Goal: Transaction & Acquisition: Purchase product/service

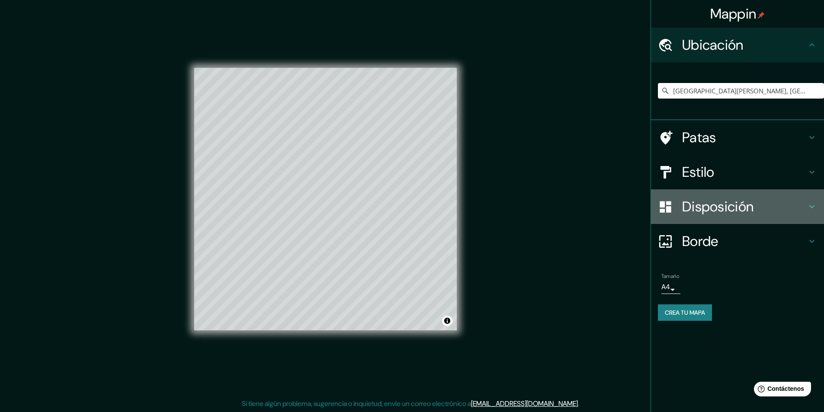
click at [725, 219] on div "Disposición" at bounding box center [737, 207] width 173 height 35
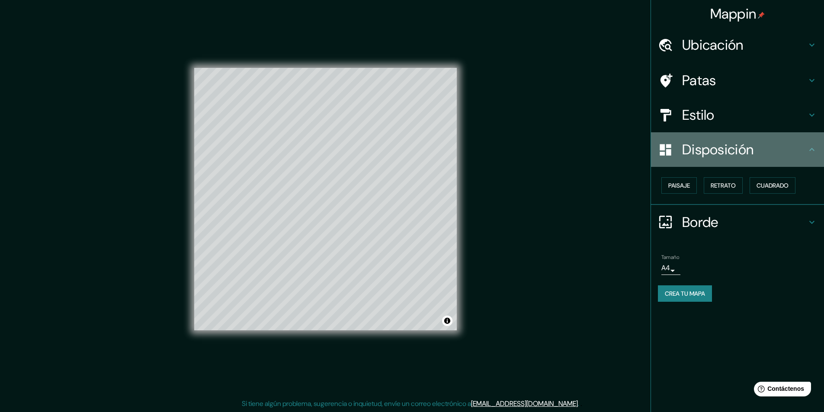
drag, startPoint x: 823, startPoint y: 141, endPoint x: 821, endPoint y: 150, distance: 9.3
click at [821, 150] on div "Disposición" at bounding box center [737, 149] width 173 height 35
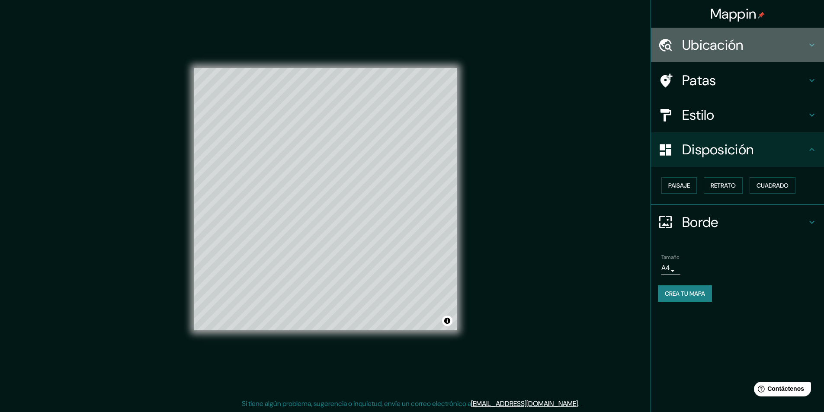
click at [777, 45] on h4 "Ubicación" at bounding box center [744, 44] width 125 height 17
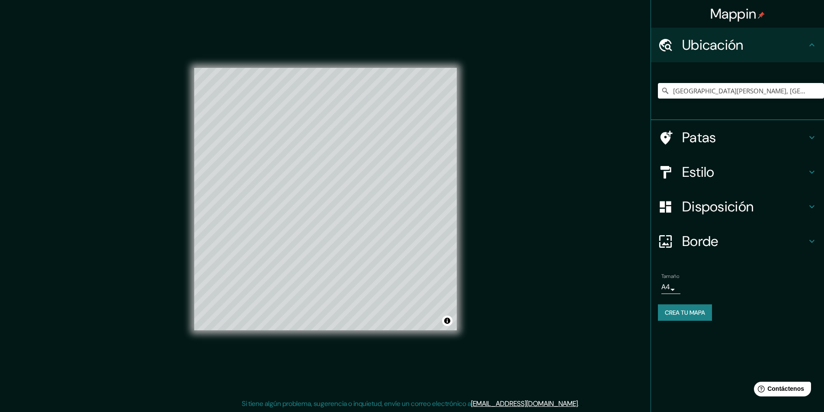
click at [777, 45] on h4 "Ubicación" at bounding box center [744, 44] width 125 height 17
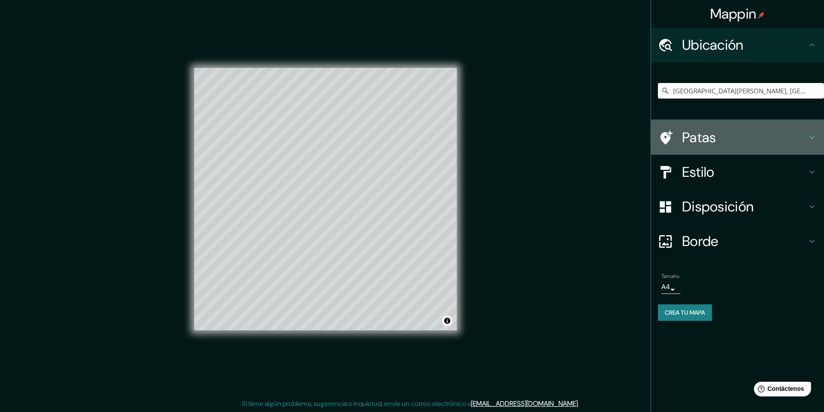
click at [759, 135] on h4 "Patas" at bounding box center [744, 137] width 125 height 17
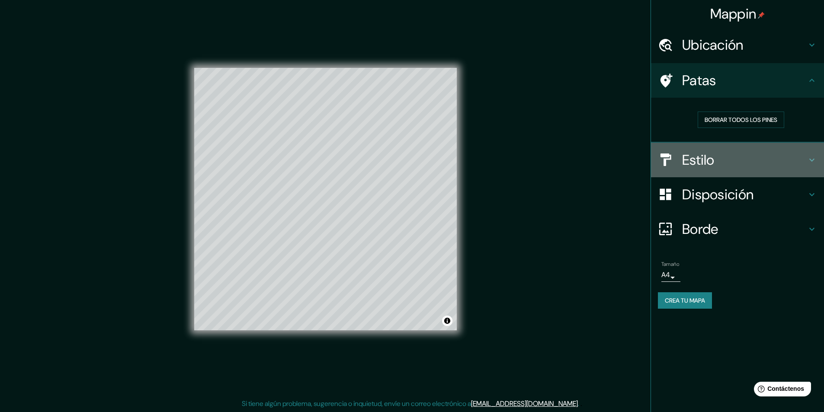
click at [741, 158] on h4 "Estilo" at bounding box center [744, 159] width 125 height 17
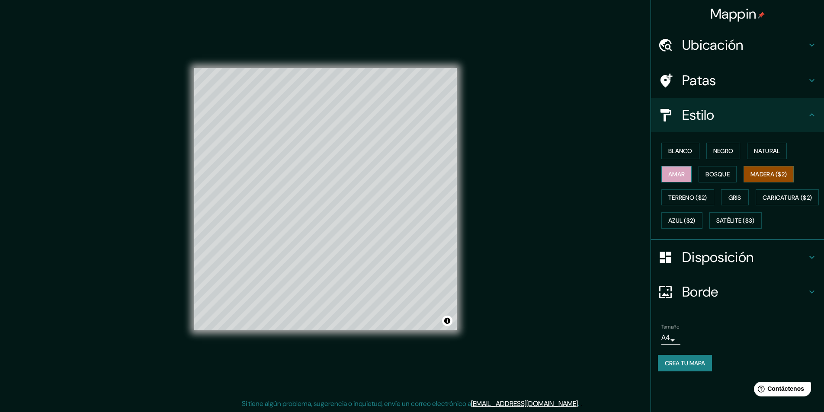
click at [680, 175] on font "Amar" at bounding box center [677, 174] width 16 height 8
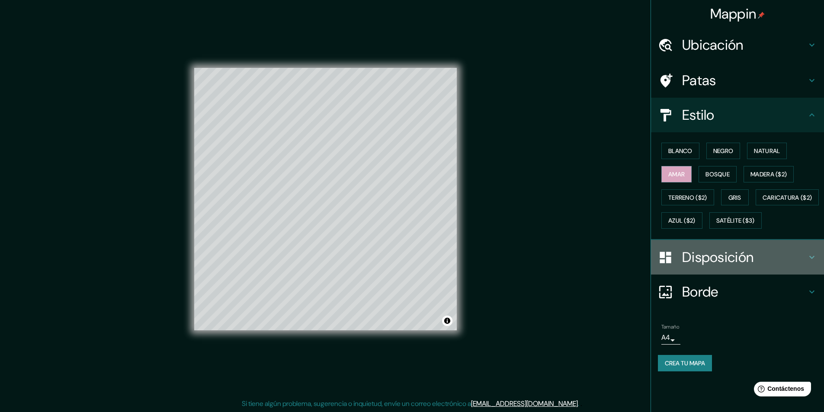
click at [712, 267] on font "Disposición" at bounding box center [717, 257] width 71 height 18
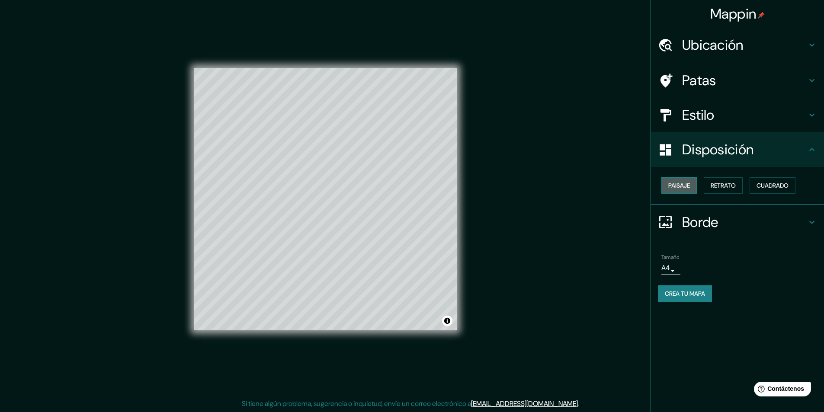
click at [667, 180] on button "Paisaje" at bounding box center [679, 185] width 35 height 16
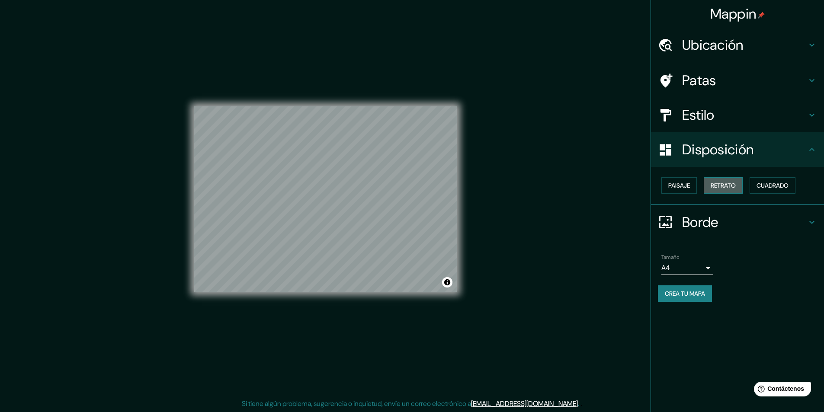
click at [739, 188] on button "Retrato" at bounding box center [723, 185] width 39 height 16
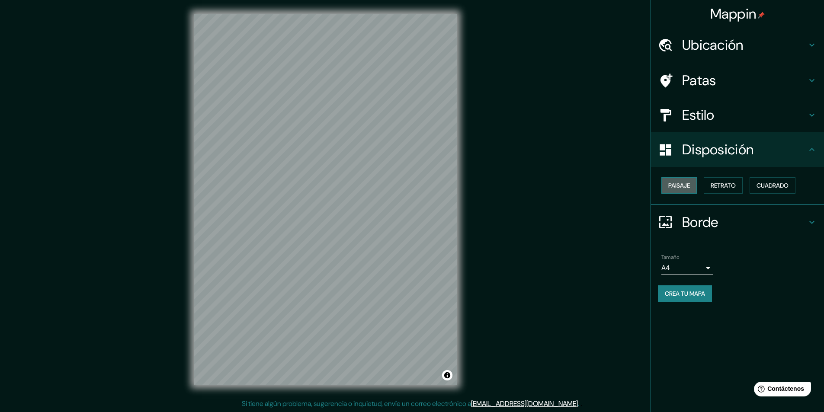
click at [690, 185] on font "Paisaje" at bounding box center [680, 186] width 22 height 8
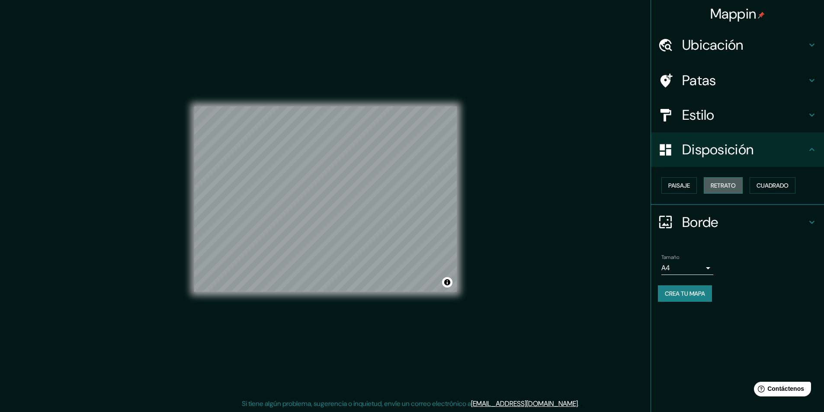
click at [732, 188] on font "Retrato" at bounding box center [723, 186] width 25 height 8
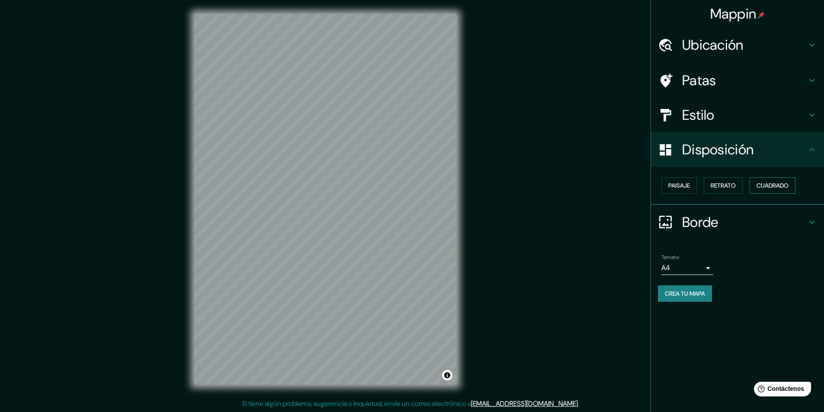
click at [772, 182] on font "Cuadrado" at bounding box center [773, 186] width 32 height 8
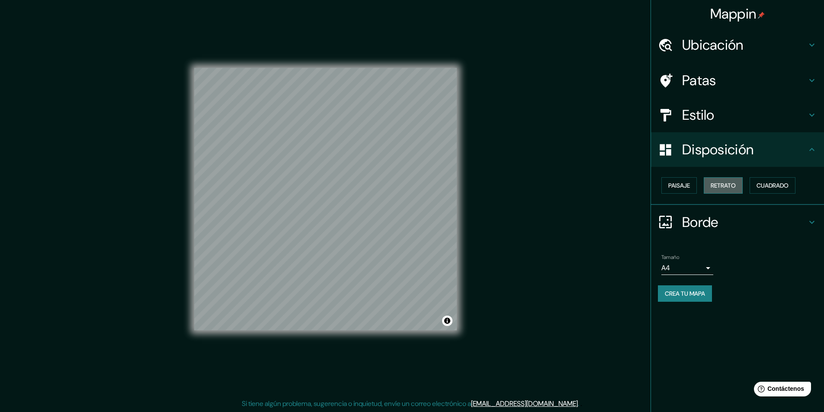
click at [726, 188] on font "Retrato" at bounding box center [723, 186] width 25 height 8
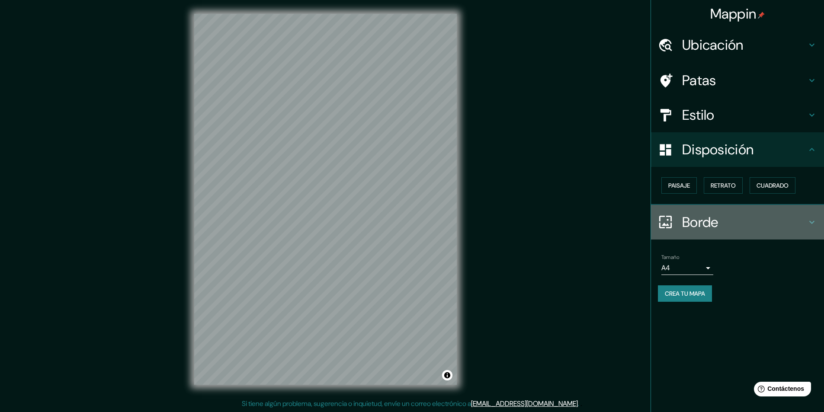
click at [702, 227] on font "Borde" at bounding box center [700, 222] width 36 height 18
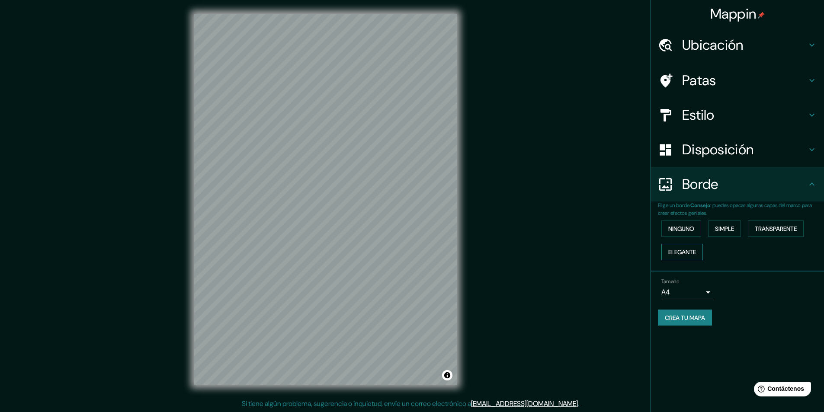
click at [688, 248] on font "Elegante" at bounding box center [683, 252] width 28 height 8
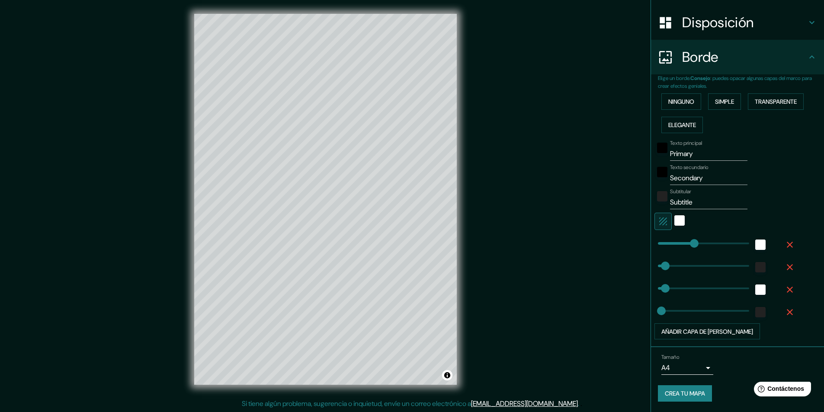
scroll to position [0, 0]
type input "248"
drag, startPoint x: 684, startPoint y: 246, endPoint x: 689, endPoint y: 244, distance: 5.2
type input "49"
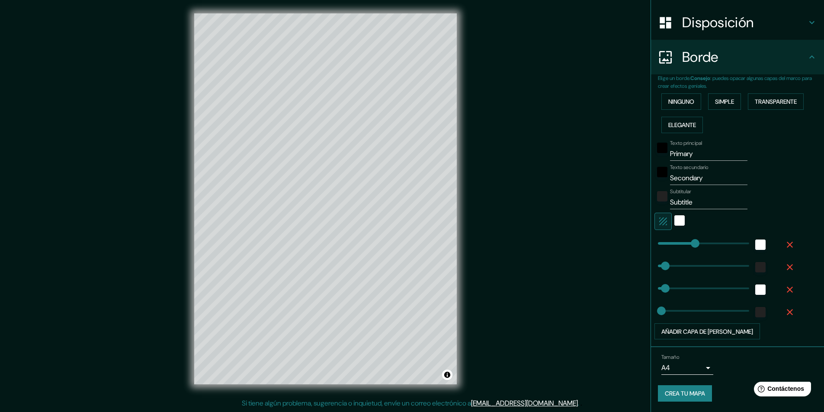
click at [708, 365] on div "Tamaño A4 single" at bounding box center [737, 365] width 159 height 28
click at [701, 366] on body "Mappin Ubicación San Salvador, Departamento de San Salvador, El Salvador Patas …" at bounding box center [412, 206] width 824 height 412
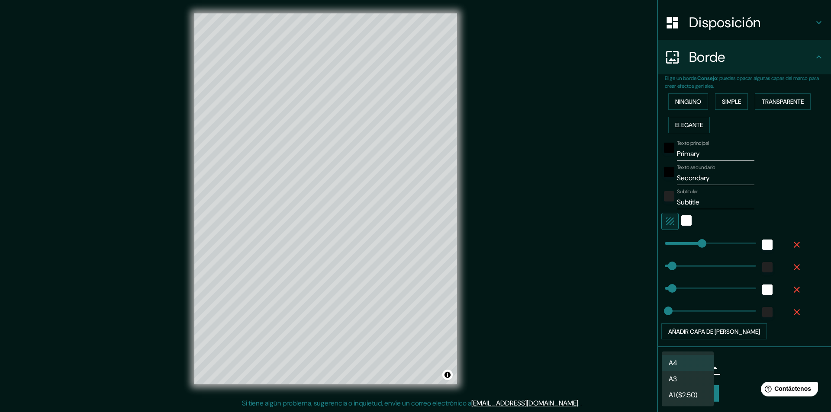
click at [751, 360] on div at bounding box center [415, 206] width 831 height 412
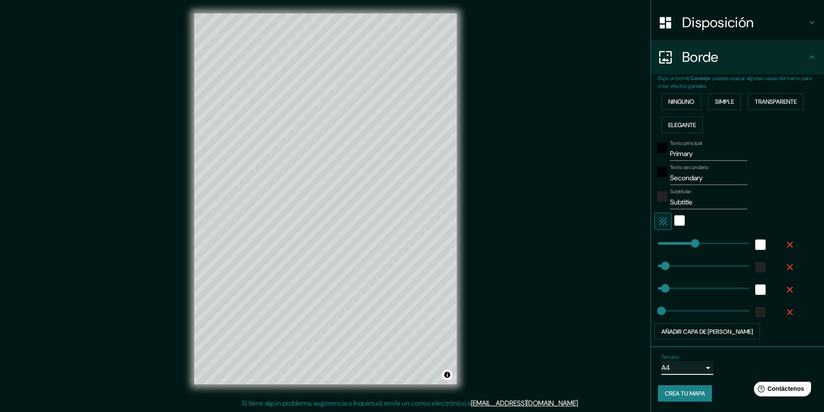
type input "24"
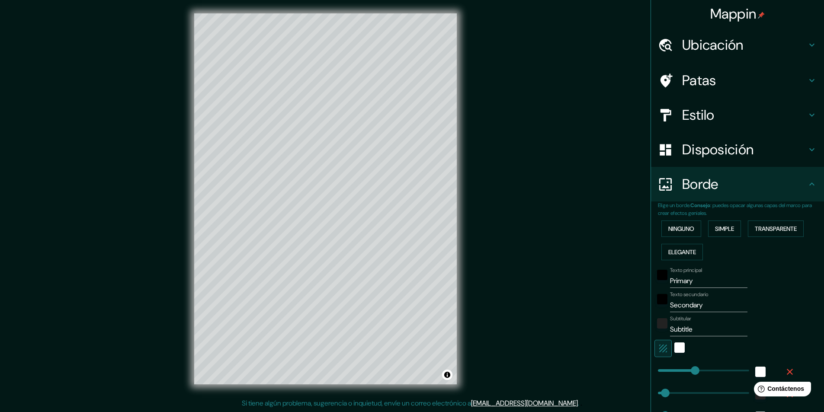
scroll to position [0, 0]
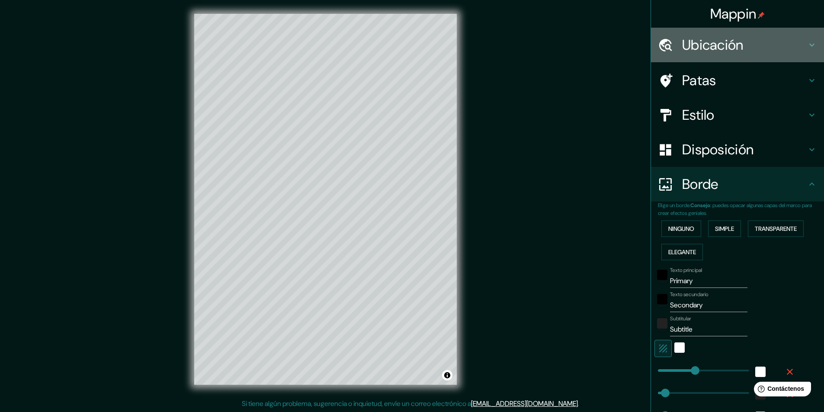
click at [783, 43] on h4 "Ubicación" at bounding box center [744, 44] width 125 height 17
type input "49"
type input "24"
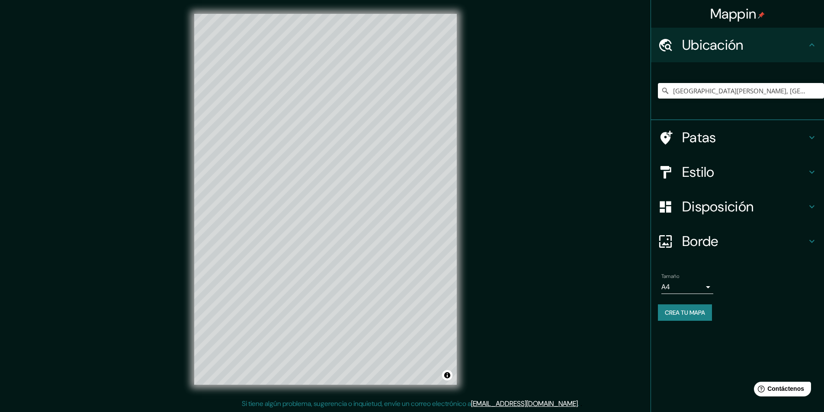
click at [755, 103] on div "[GEOGRAPHIC_DATA][PERSON_NAME], [GEOGRAPHIC_DATA][PERSON_NAME], [GEOGRAPHIC_DAT…" at bounding box center [741, 90] width 166 height 43
click at [770, 90] on input "[GEOGRAPHIC_DATA][PERSON_NAME], [GEOGRAPHIC_DATA][PERSON_NAME], [GEOGRAPHIC_DAT…" at bounding box center [741, 91] width 166 height 16
click at [679, 315] on font "Crea tu mapa" at bounding box center [685, 313] width 40 height 8
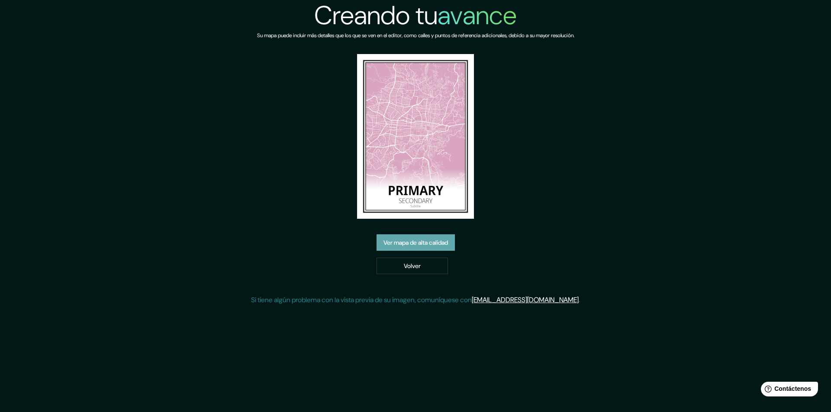
click at [424, 247] on font "Ver mapa de alta calidad" at bounding box center [415, 242] width 64 height 11
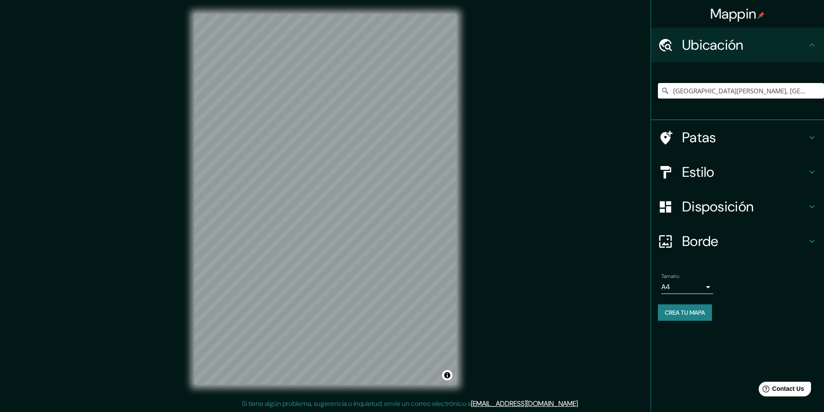
click at [790, 90] on input "[GEOGRAPHIC_DATA][PERSON_NAME], [GEOGRAPHIC_DATA][PERSON_NAME], [GEOGRAPHIC_DAT…" at bounding box center [741, 91] width 166 height 16
click at [716, 140] on font "Patas" at bounding box center [699, 138] width 34 height 18
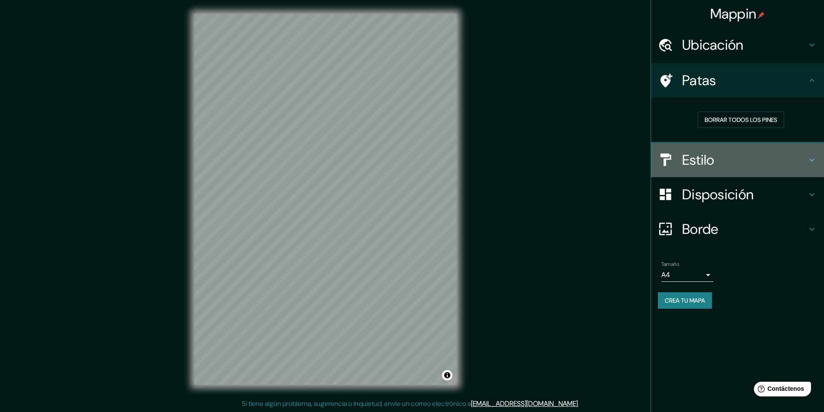
click at [693, 173] on div "Estilo" at bounding box center [737, 160] width 173 height 35
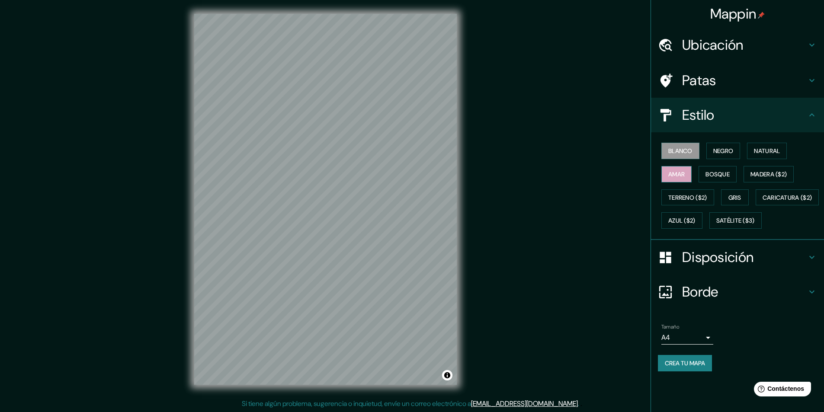
click at [680, 171] on font "Amar" at bounding box center [677, 174] width 16 height 8
click at [709, 165] on div "Blanco Negro Natural Amar Bosque Madera ($2) Terreno ($2) Gris Caricatura ($2) …" at bounding box center [741, 185] width 166 height 93
click at [723, 153] on font "Negro" at bounding box center [724, 151] width 20 height 8
click at [766, 157] on button "Natural" at bounding box center [767, 151] width 40 height 16
click at [730, 180] on button "Bosque" at bounding box center [718, 174] width 38 height 16
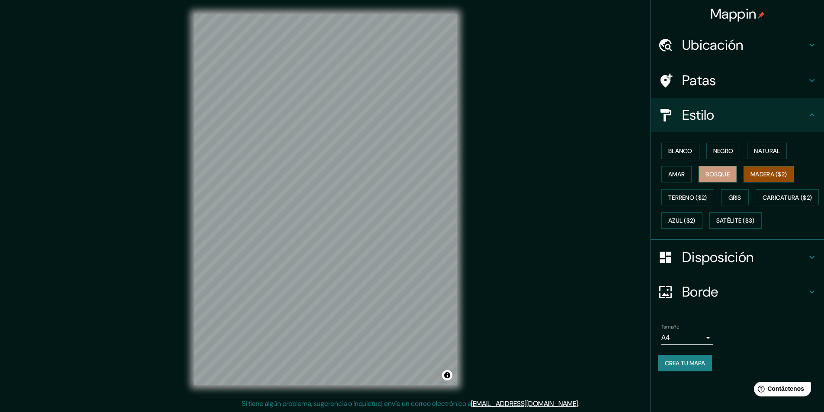
click at [785, 176] on font "Madera ($2)" at bounding box center [769, 174] width 36 height 8
click at [774, 51] on h4 "Ubicación" at bounding box center [744, 44] width 125 height 17
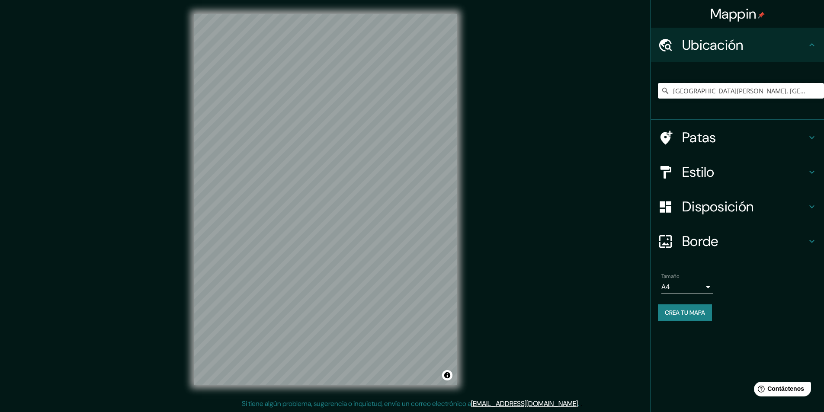
click at [714, 93] on input "[GEOGRAPHIC_DATA][PERSON_NAME], [GEOGRAPHIC_DATA][PERSON_NAME], [GEOGRAPHIC_DAT…" at bounding box center [741, 91] width 166 height 16
click at [752, 93] on input "[GEOGRAPHIC_DATA][PERSON_NAME], [GEOGRAPHIC_DATA][PERSON_NAME], [GEOGRAPHIC_DAT…" at bounding box center [741, 91] width 166 height 16
drag, startPoint x: 817, startPoint y: 92, endPoint x: 660, endPoint y: 98, distance: 156.8
click at [660, 98] on input "[GEOGRAPHIC_DATA][PERSON_NAME], [GEOGRAPHIC_DATA][PERSON_NAME], [GEOGRAPHIC_DAT…" at bounding box center [741, 91] width 166 height 16
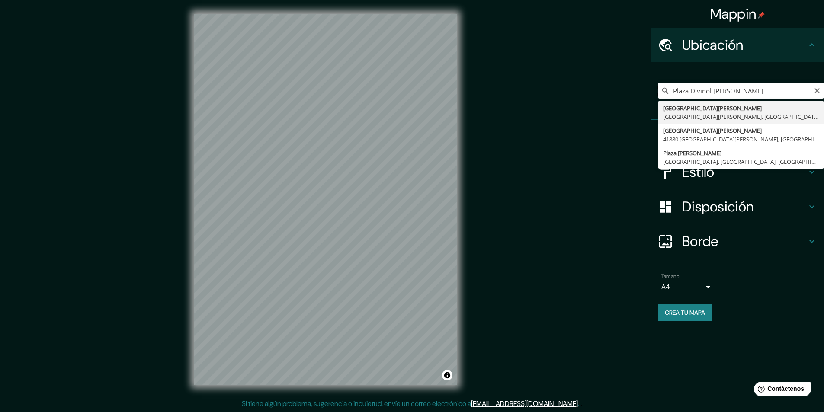
drag, startPoint x: 749, startPoint y: 91, endPoint x: 710, endPoint y: 94, distance: 39.5
click at [710, 94] on input "Plaza Divinol [PERSON_NAME]" at bounding box center [741, 91] width 166 height 16
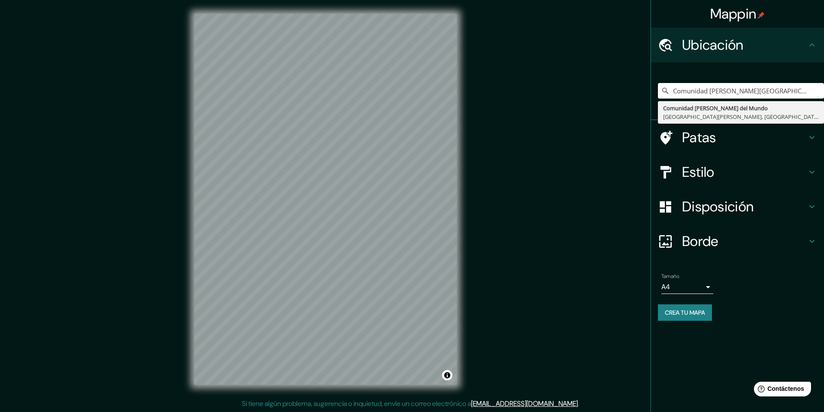
type input "Comunidad [PERSON_NAME][GEOGRAPHIC_DATA], [GEOGRAPHIC_DATA][PERSON_NAME], [GEOG…"
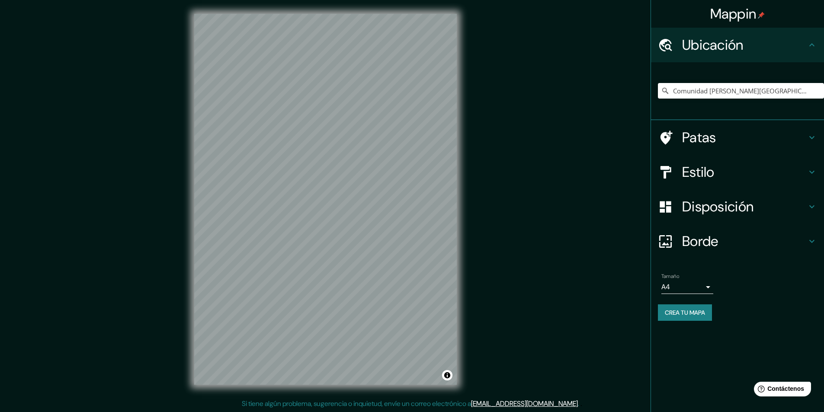
click at [713, 235] on font "Borde" at bounding box center [700, 241] width 36 height 18
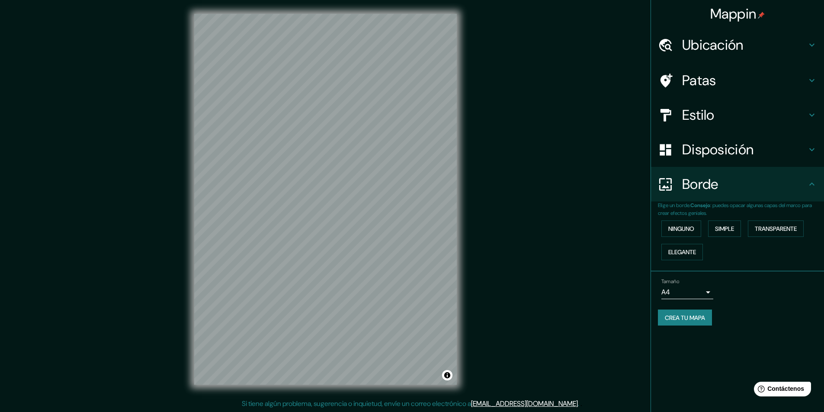
click at [730, 153] on font "Disposición" at bounding box center [717, 150] width 71 height 18
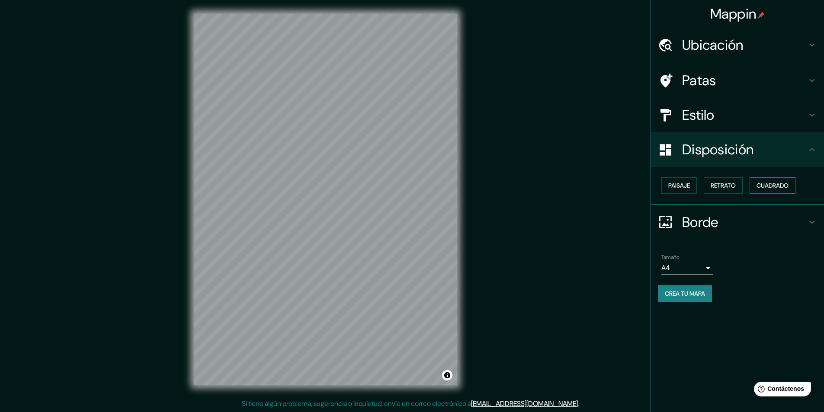
click at [781, 189] on font "Cuadrado" at bounding box center [773, 186] width 32 height 8
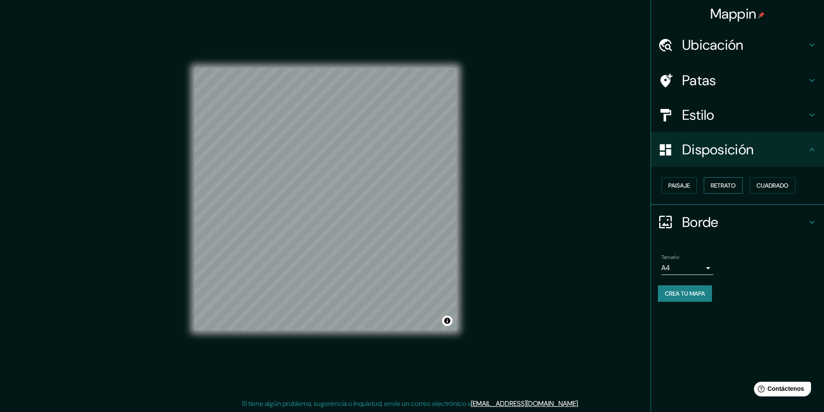
click at [742, 182] on button "Retrato" at bounding box center [723, 185] width 39 height 16
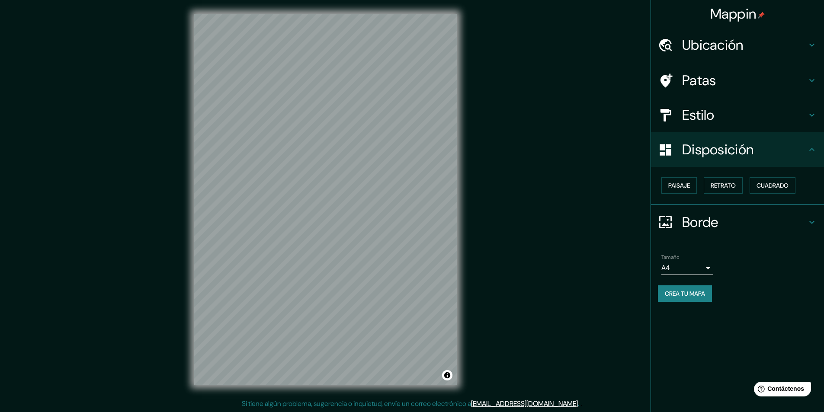
click at [740, 146] on font "Disposición" at bounding box center [717, 150] width 71 height 18
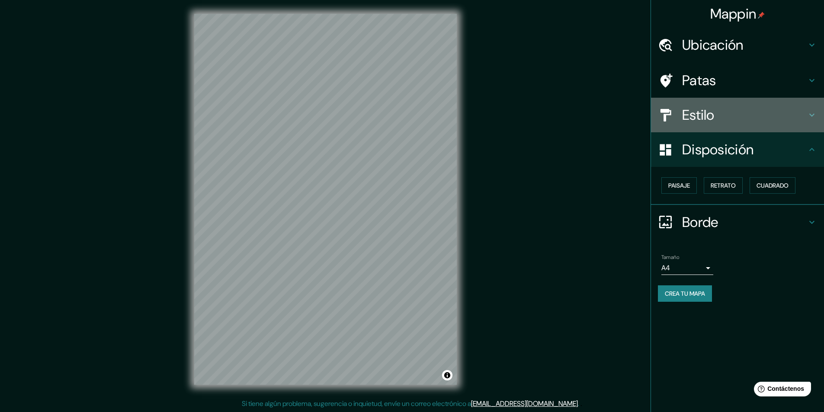
click at [749, 110] on h4 "Estilo" at bounding box center [744, 114] width 125 height 17
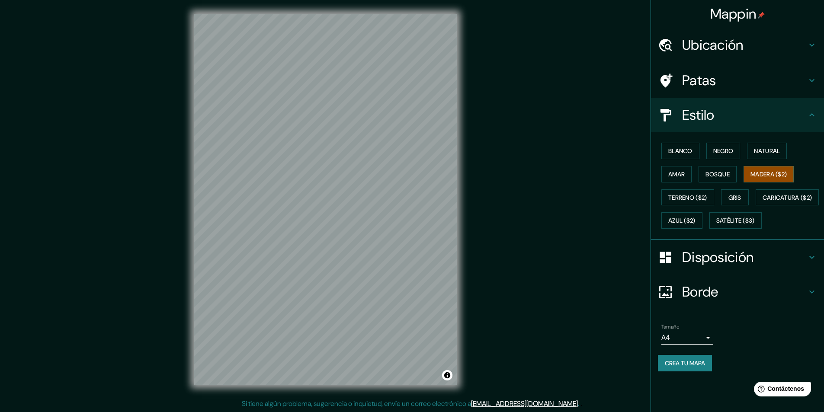
click at [757, 124] on div "Estilo" at bounding box center [737, 115] width 173 height 35
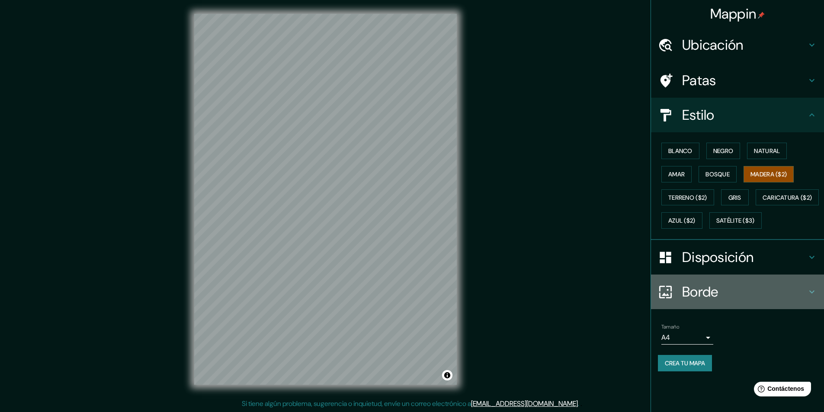
click at [704, 301] on font "Borde" at bounding box center [700, 292] width 36 height 18
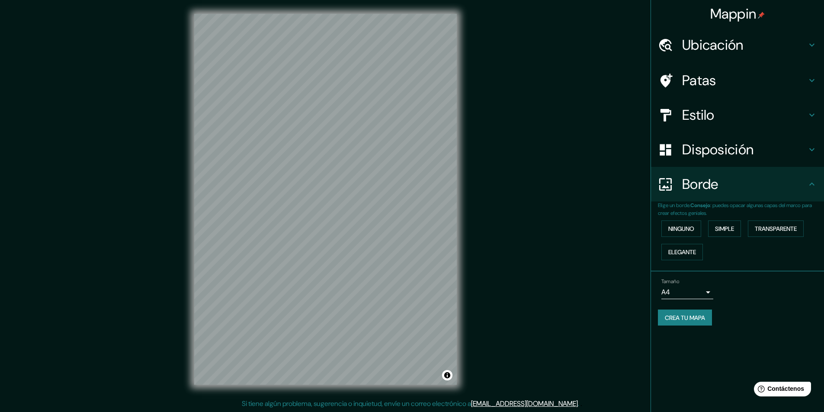
click at [750, 229] on div "Ninguno Simple Transparente Elegante" at bounding box center [741, 240] width 166 height 47
click at [778, 235] on button "Transparente" at bounding box center [776, 229] width 56 height 16
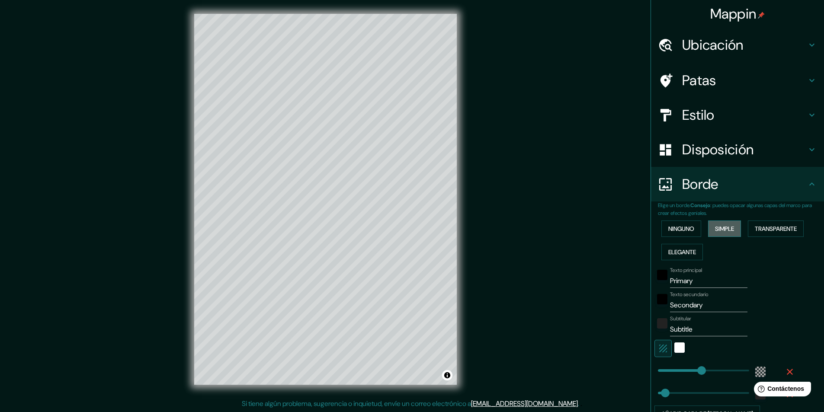
click at [725, 229] on font "Simple" at bounding box center [724, 229] width 19 height 8
click at [679, 255] on font "Elegante" at bounding box center [683, 252] width 28 height 8
click at [679, 230] on font "Ninguno" at bounding box center [682, 229] width 26 height 8
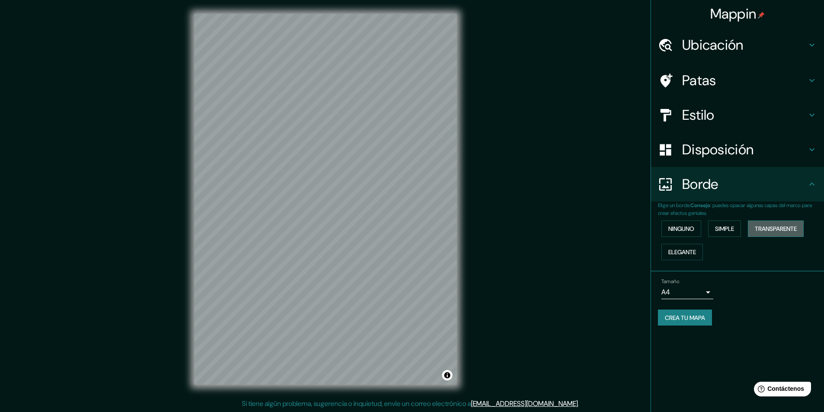
click at [771, 230] on font "Transparente" at bounding box center [776, 229] width 42 height 8
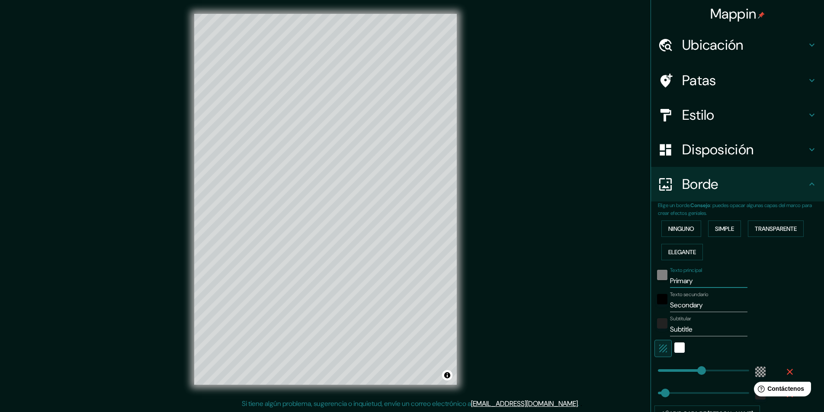
drag, startPoint x: 699, startPoint y: 279, endPoint x: 660, endPoint y: 277, distance: 39.0
click at [660, 277] on div "Texto principal Primary" at bounding box center [726, 277] width 142 height 21
type input "291"
type input "49"
type input "S"
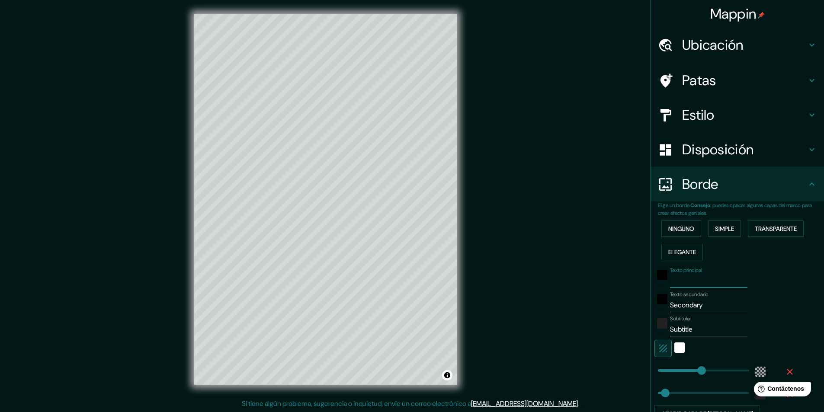
type input "291"
type input "49"
type input "Sa"
type input "291"
type input "49"
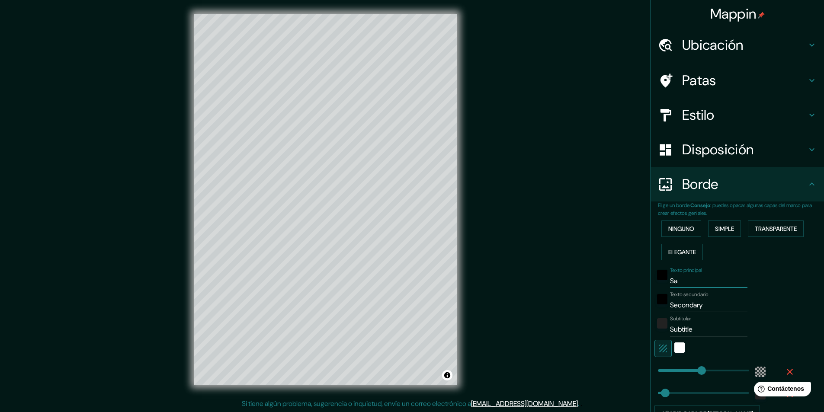
type input "San"
type input "291"
type input "49"
type input "San"
type input "291"
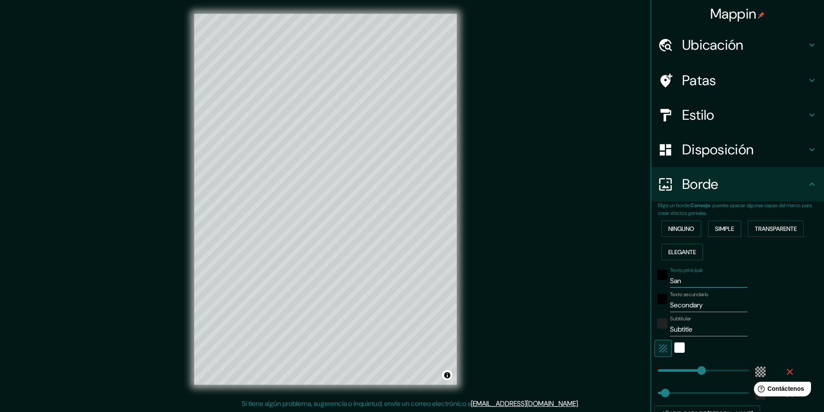
type input "49"
type input "San S"
type input "291"
type input "49"
type input "San Sa"
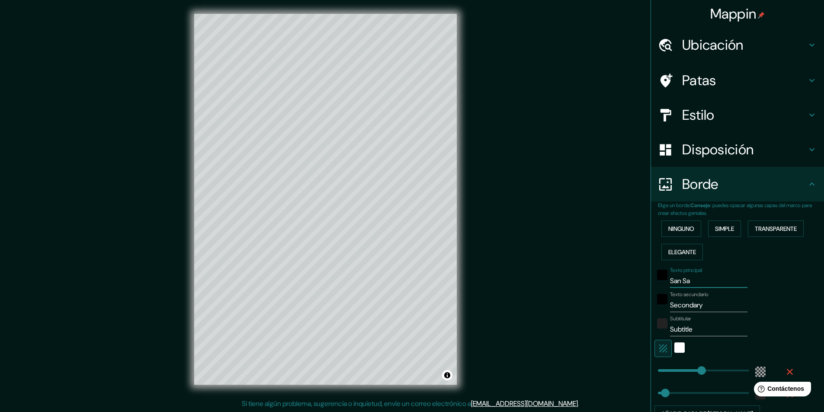
type input "291"
type input "49"
type input "San Sal"
type input "291"
type input "49"
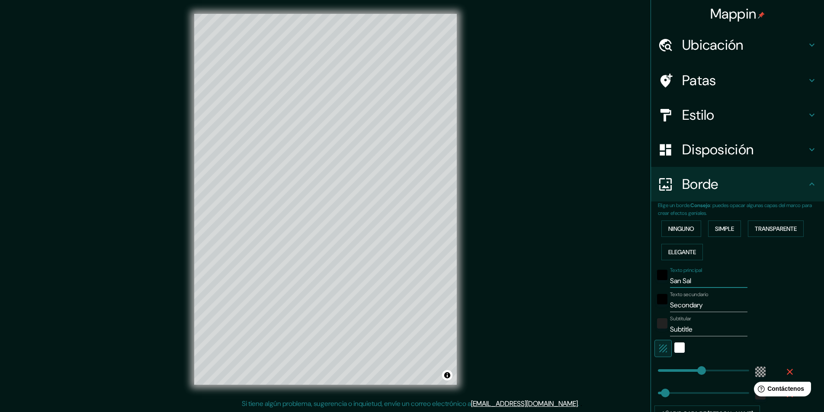
type input "San Salv"
type input "291"
type input "49"
type input "San Salva"
type input "291"
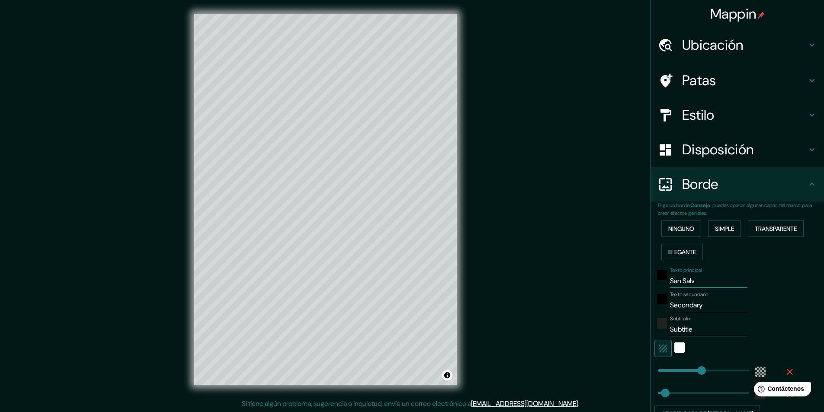
type input "49"
type input "San Salvad"
type input "291"
type input "49"
type input "San Salvadp"
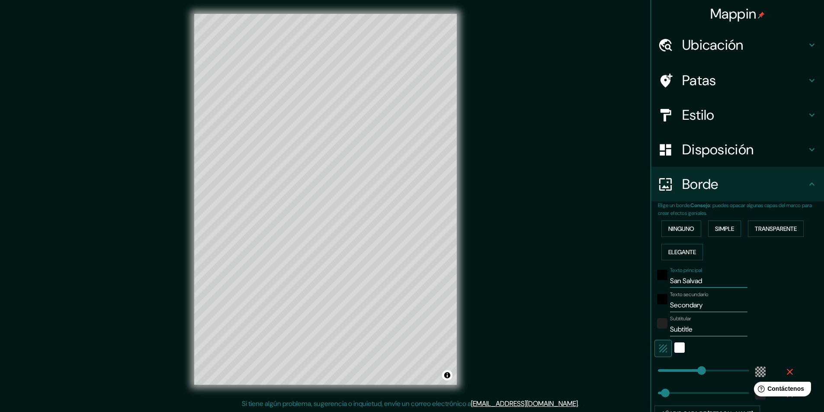
type input "291"
type input "49"
type input "San Salvadpr"
type input "291"
type input "49"
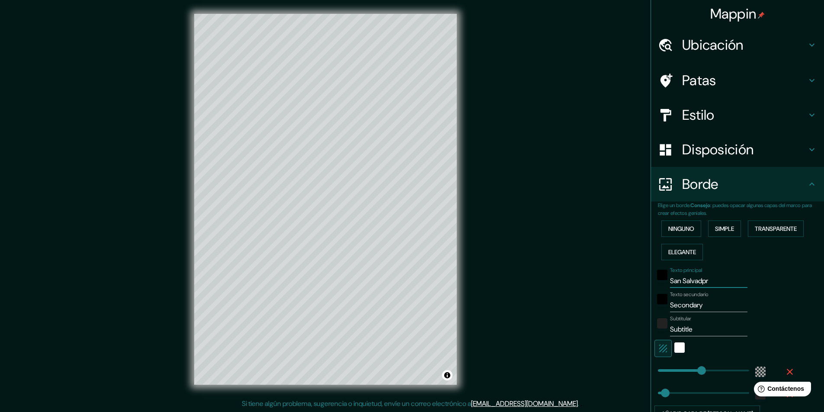
type input "San Salvadp"
type input "291"
type input "49"
type input "San Salvad"
type input "291"
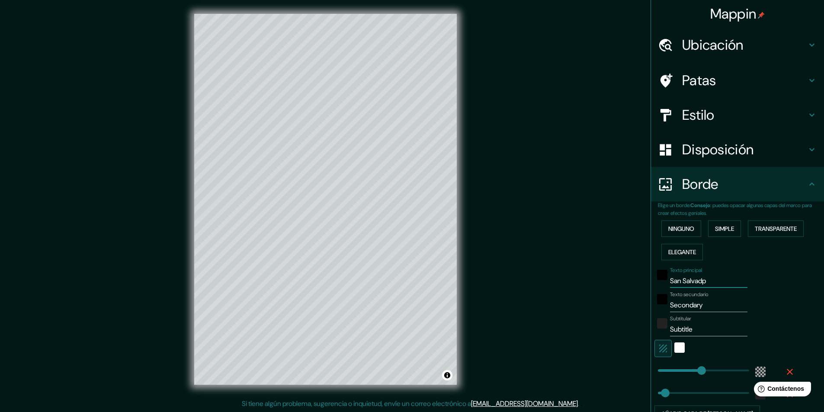
type input "49"
type input "San Salvado"
type input "291"
type input "49"
type input "[GEOGRAPHIC_DATA][PERSON_NAME]"
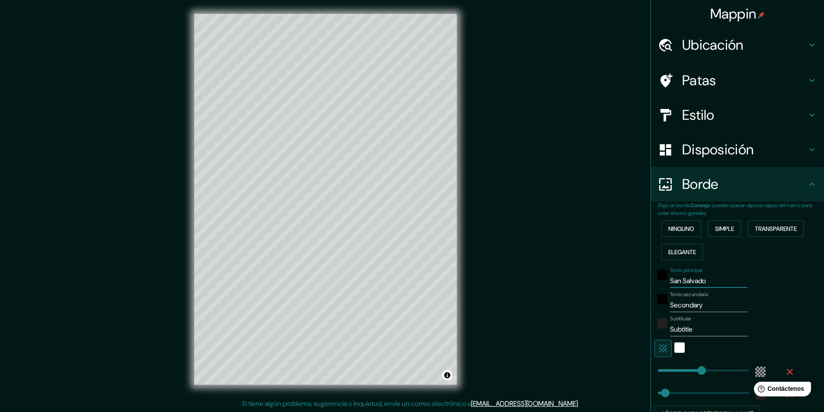
type input "291"
type input "49"
type input "[GEOGRAPHIC_DATA][PERSON_NAME]"
click at [702, 308] on input "Secondary" at bounding box center [708, 306] width 77 height 14
type input "Secondar"
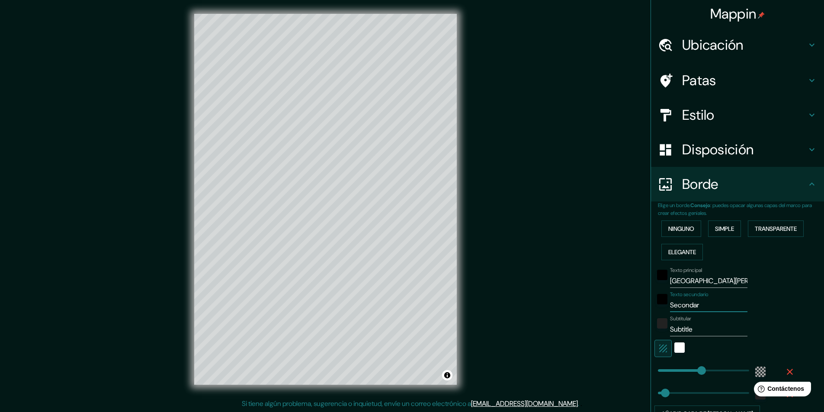
type input "291"
type input "49"
type input "S"
type input "291"
type input "49"
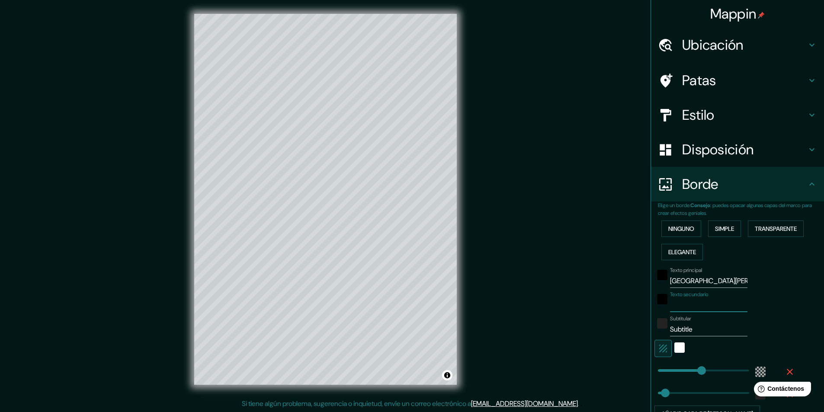
type input "P"
type input "291"
type input "49"
type input "Pl"
type input "291"
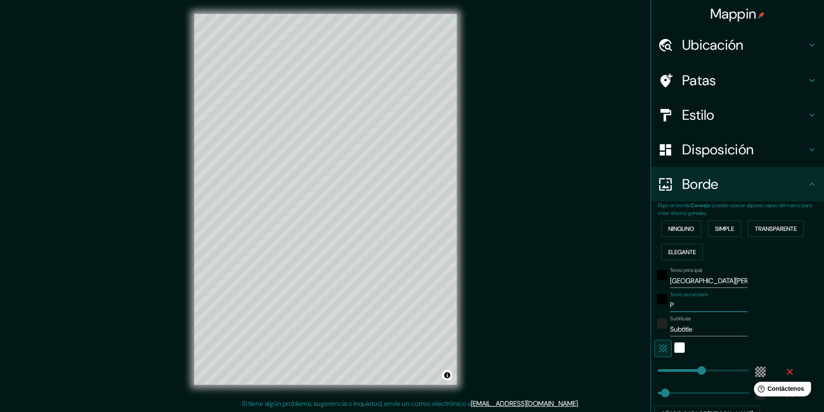
type input "49"
type input "Pla"
type input "291"
type input "49"
type input "Plaz"
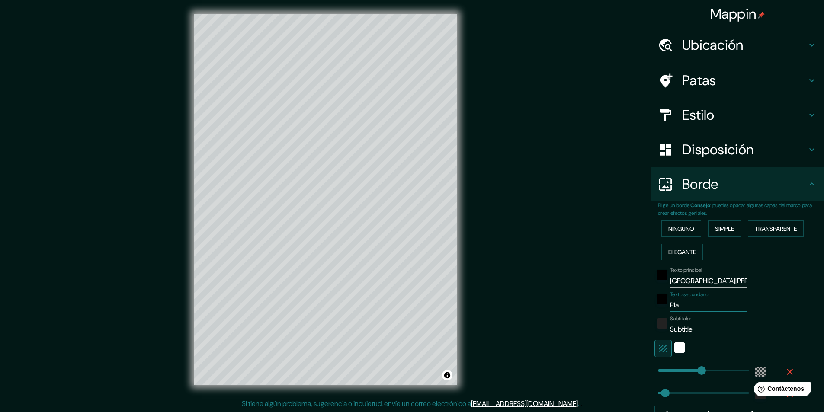
type input "291"
type input "49"
type input "Plaza"
type input "291"
type input "49"
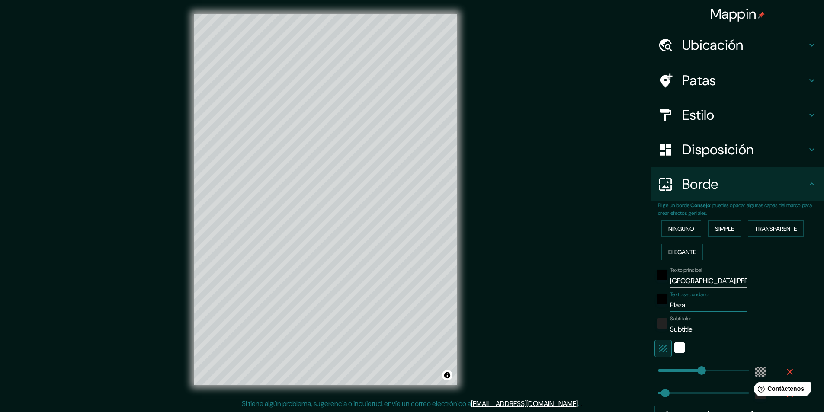
type input "Plaza"
type input "291"
type input "49"
type input "Plaza D"
type input "291"
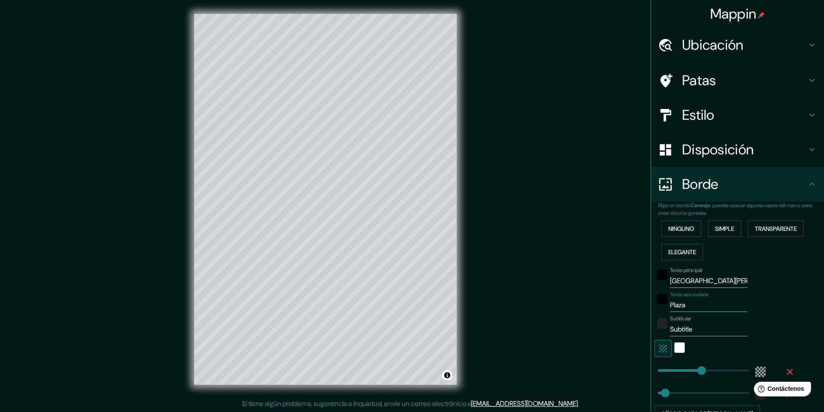
type input "49"
type input "Plaza Di"
type input "291"
type input "49"
type input "Plaza Dib"
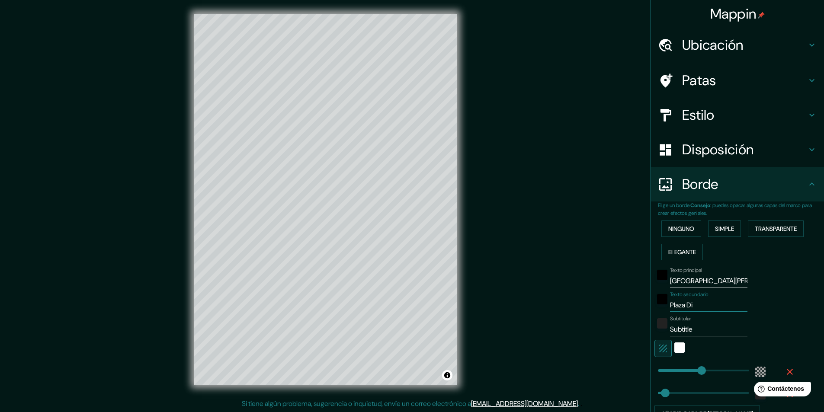
type input "291"
type input "49"
type input "Plaza Dibi"
type input "291"
type input "49"
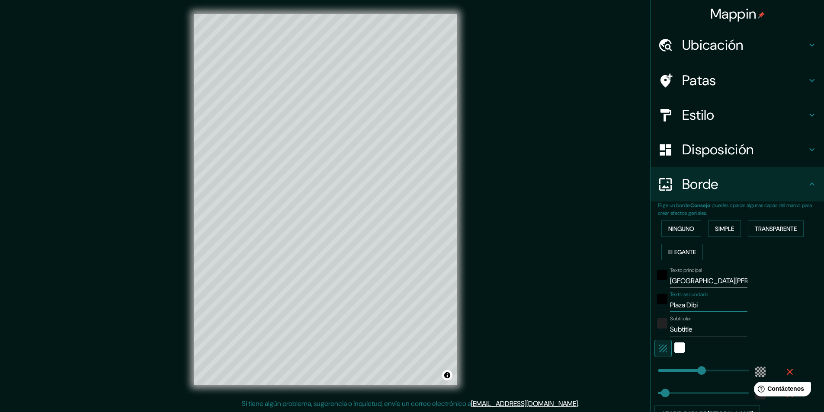
type input "Plaza Dibin"
type input "291"
type input "49"
type input "Plaza Dibino"
type input "291"
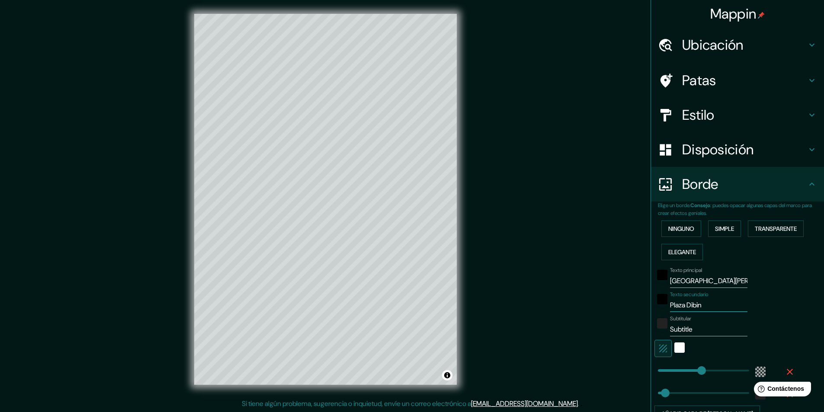
type input "49"
type input "Plaza Dibino"
type input "291"
type input "49"
type input "Plaza Dibino S"
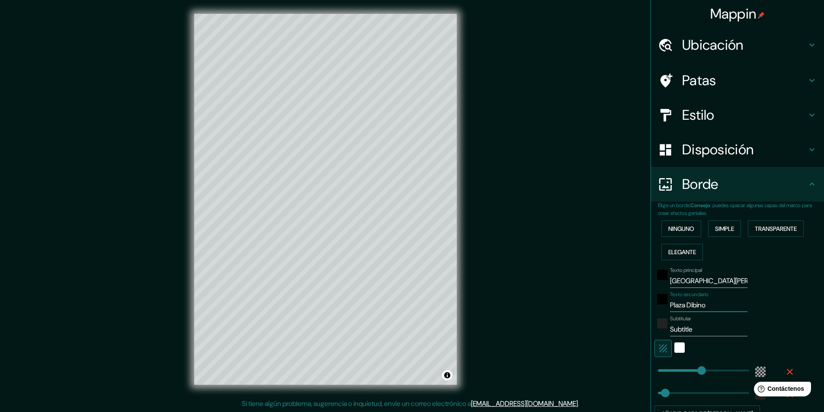
type input "291"
type input "49"
type input "Plaza Dibino Sa"
type input "291"
type input "49"
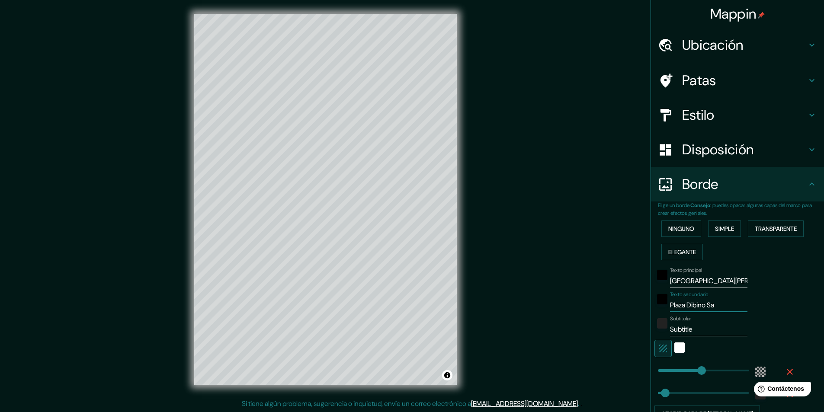
type input "Plaza Dibino Sal"
type input "291"
type input "49"
type input "Plaza [PERSON_NAME]"
type input "291"
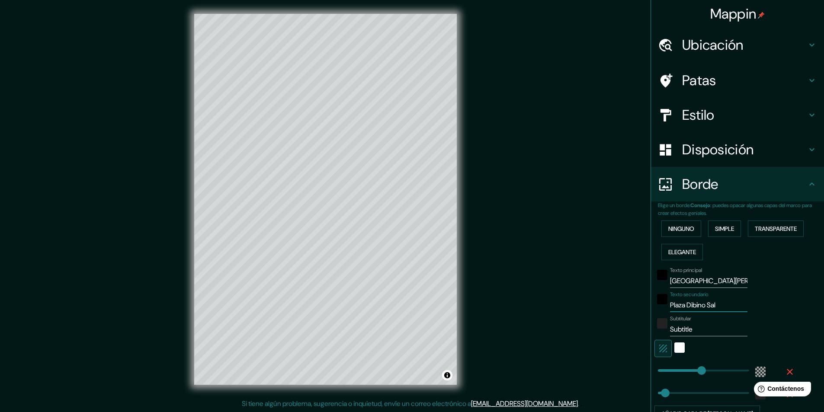
type input "49"
type input "Plaza [PERSON_NAME]"
type input "291"
type input "49"
type input "Plaza [PERSON_NAME]"
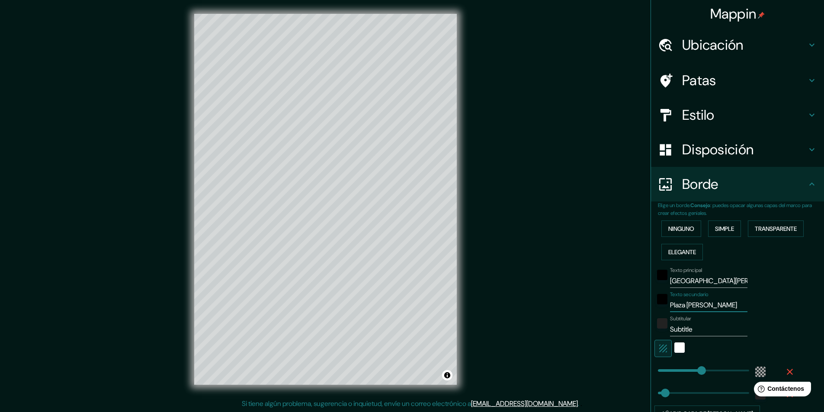
type input "291"
type input "49"
type input "Plaza Dib"
type input "291"
type input "49"
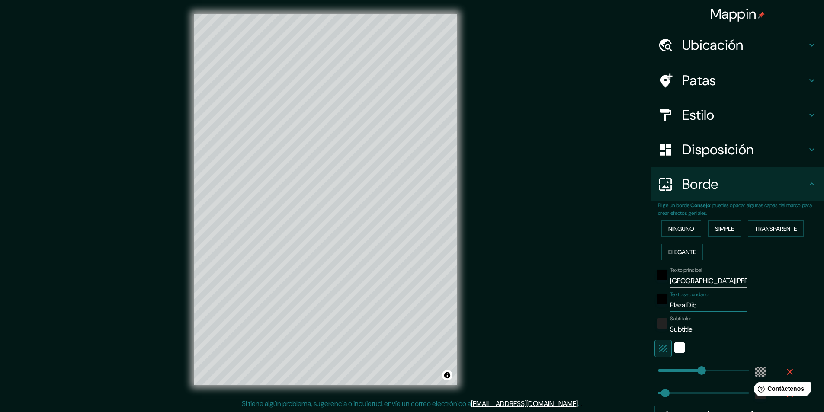
type input "Plaza Di"
type input "291"
type input "49"
type input "Plaza D"
type input "291"
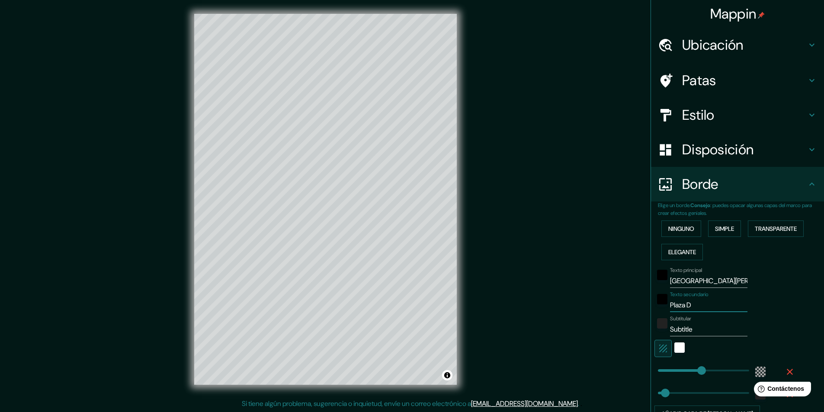
type input "49"
type input "Plaza Di"
type input "291"
type input "49"
type input "Plaza Div"
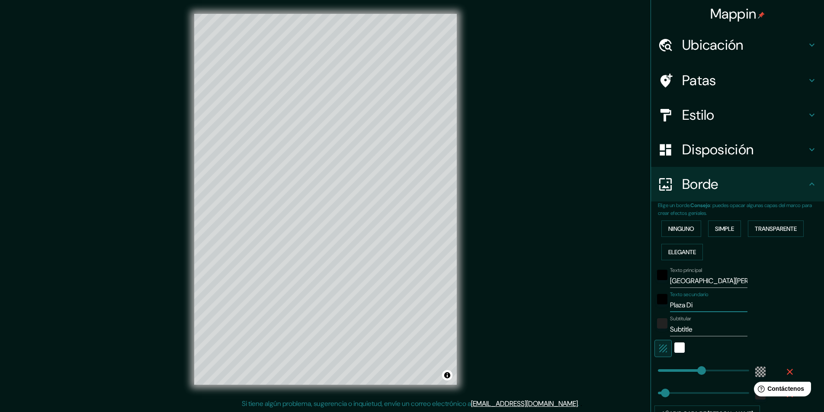
type input "291"
type input "49"
type input "Plaza Divi"
type input "291"
type input "49"
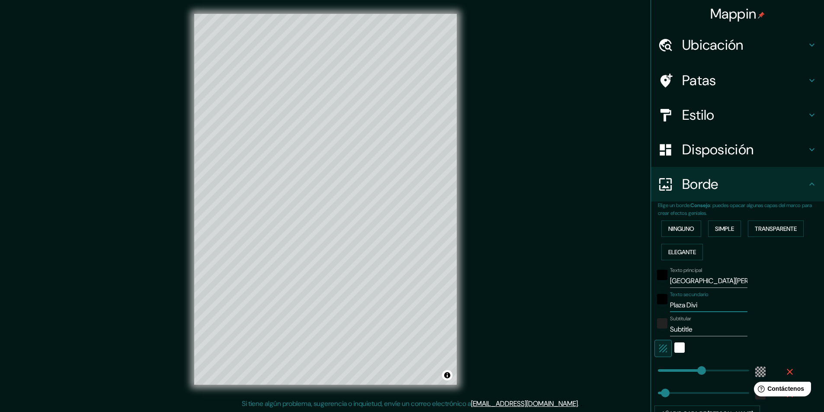
type input "Plaza Divin"
type input "291"
type input "49"
type input "Plaza Divino"
type input "291"
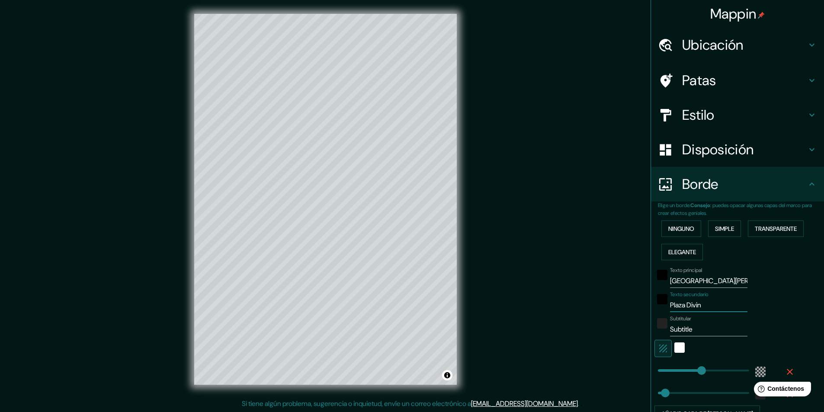
type input "49"
type input "Plaza Divino"
type input "291"
type input "49"
type input "Plaza Divino S"
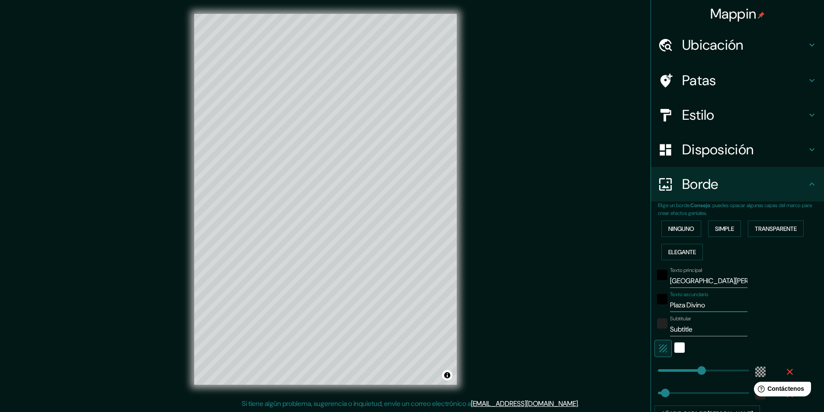
type input "291"
type input "49"
type input "Plaza Divino Sa"
type input "291"
type input "49"
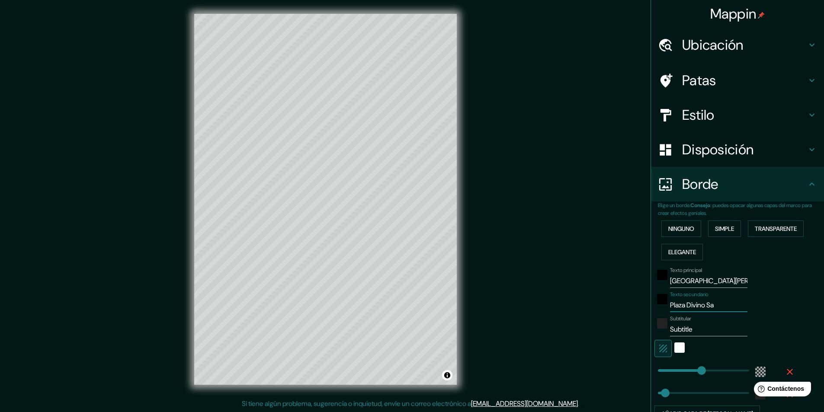
type input "Plaza Divino Sal"
type input "291"
type input "49"
type input "Plaza Divino Salv"
type input "291"
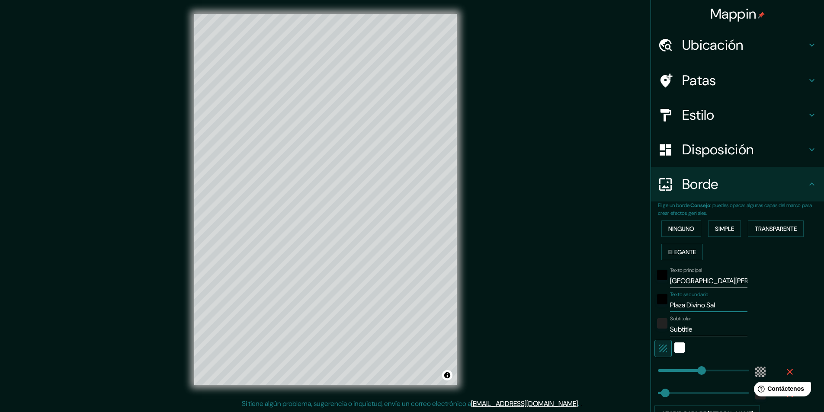
type input "49"
type input "Plaza [PERSON_NAME]"
type input "291"
type input "49"
type input "Plaza Divino Salvad"
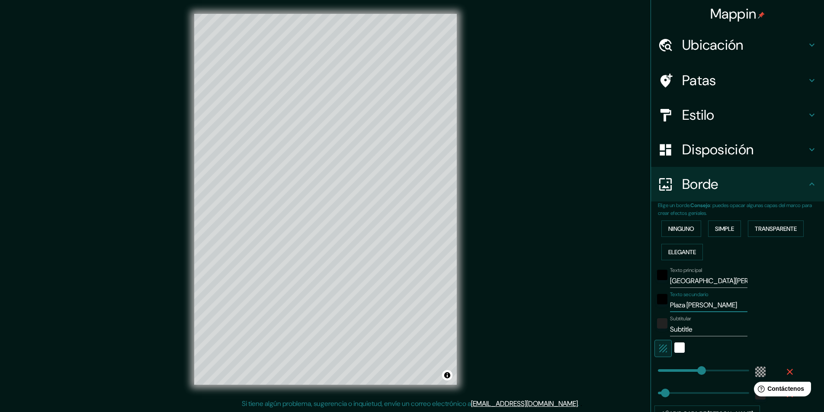
type input "291"
type input "49"
type input "Plaza Divino Salvadp"
type input "291"
type input "49"
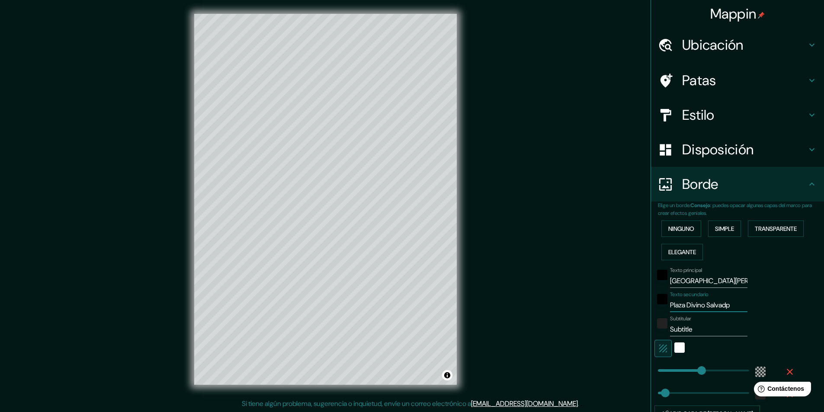
type input "Plaza Divino Salvadpr"
type input "291"
type input "49"
type input "Plaza Divino Salvadp"
type input "291"
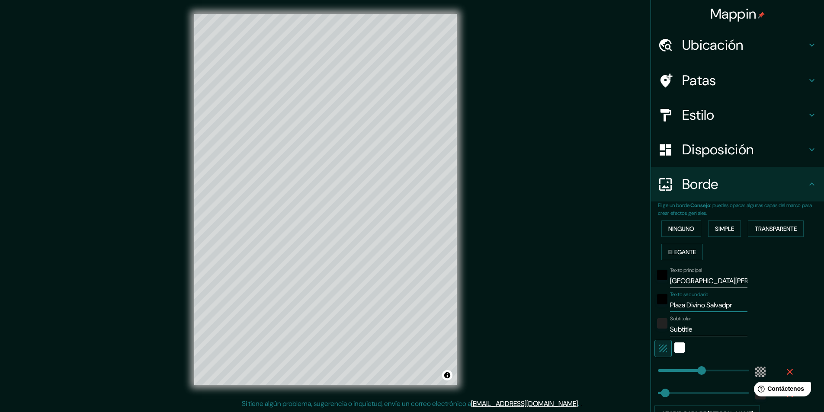
type input "49"
type input "Plaza Divino Salvad"
type input "291"
type input "49"
type input "Plaza Divino Salvado"
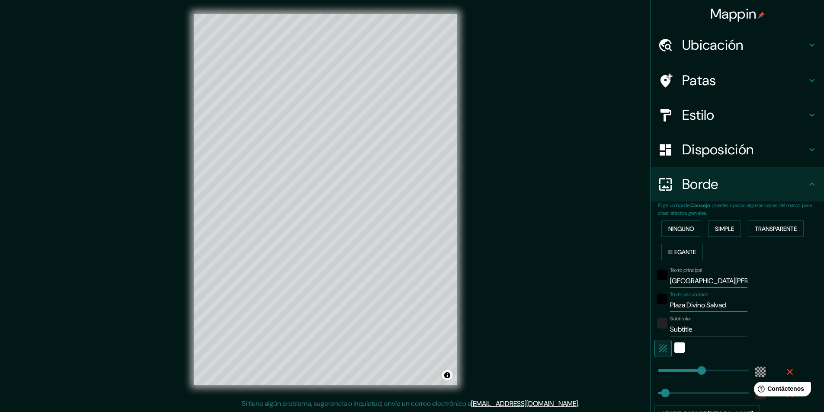
type input "291"
type input "49"
type input "Plaza [PERSON_NAME]"
type input "291"
type input "49"
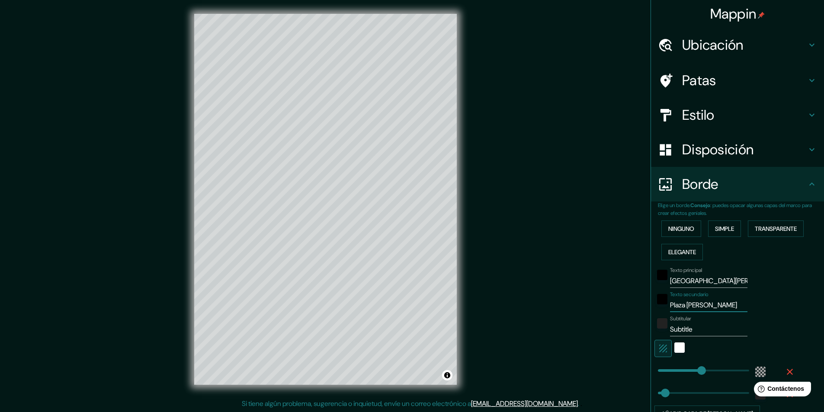
type input "Plaza [PERSON_NAME]"
type input "291"
type input "49"
type input "Plaza [PERSON_NAME] d"
type input "291"
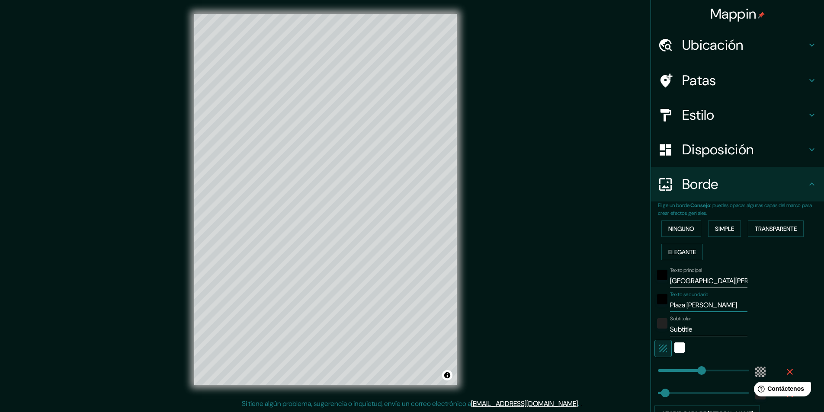
type input "49"
type input "Plaza [PERSON_NAME] de"
type input "291"
type input "49"
type input "Plaza [PERSON_NAME] del"
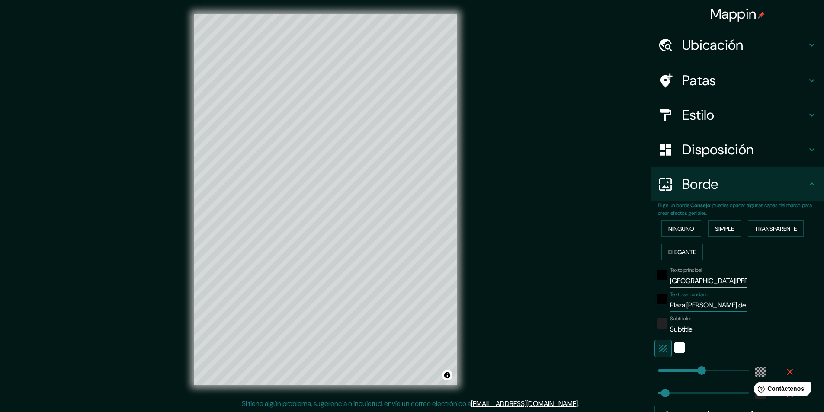
type input "291"
type input "49"
type input "Plaza [PERSON_NAME] del"
type input "291"
type input "49"
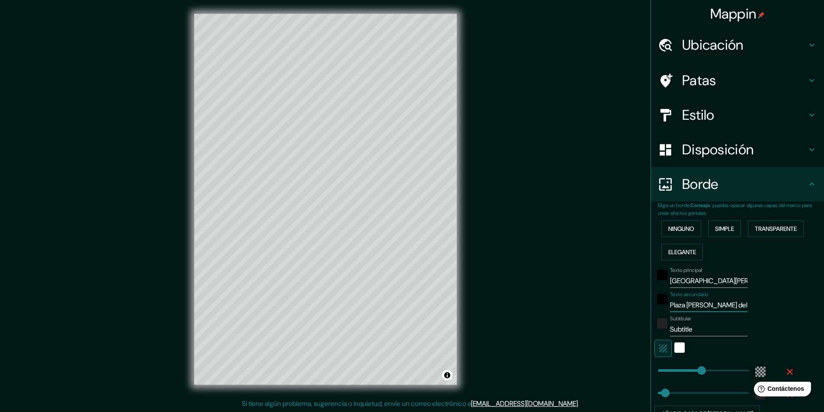
type input "Plaza [PERSON_NAME][GEOGRAPHIC_DATA]"
type input "291"
type input "49"
type input "Plaza [PERSON_NAME][GEOGRAPHIC_DATA]"
type input "291"
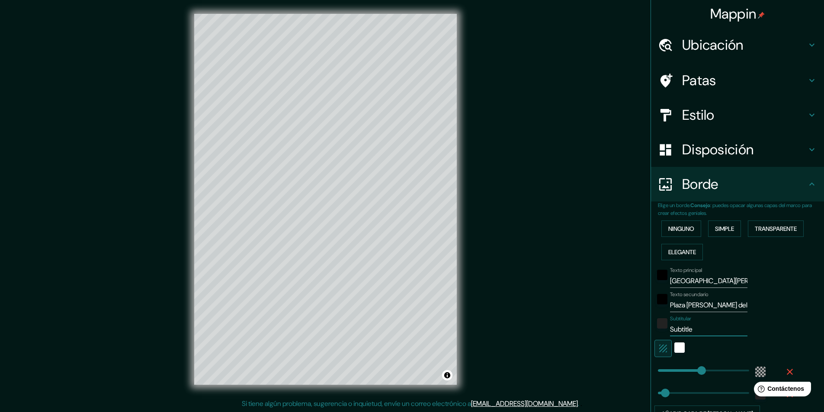
click at [692, 329] on input "Subtitle" at bounding box center [708, 330] width 77 height 14
click at [675, 350] on div "blanco" at bounding box center [680, 348] width 10 height 10
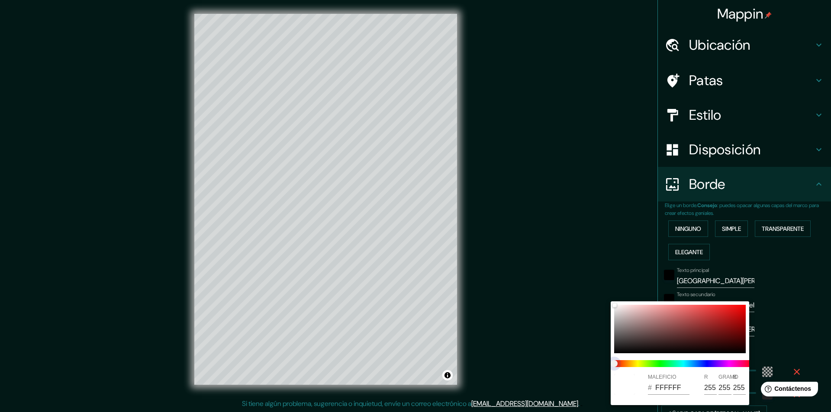
drag, startPoint x: 616, startPoint y: 361, endPoint x: 656, endPoint y: 366, distance: 39.7
click at [656, 366] on span at bounding box center [683, 363] width 138 height 7
click at [638, 363] on span at bounding box center [683, 363] width 138 height 7
click at [690, 370] on div at bounding box center [683, 364] width 145 height 14
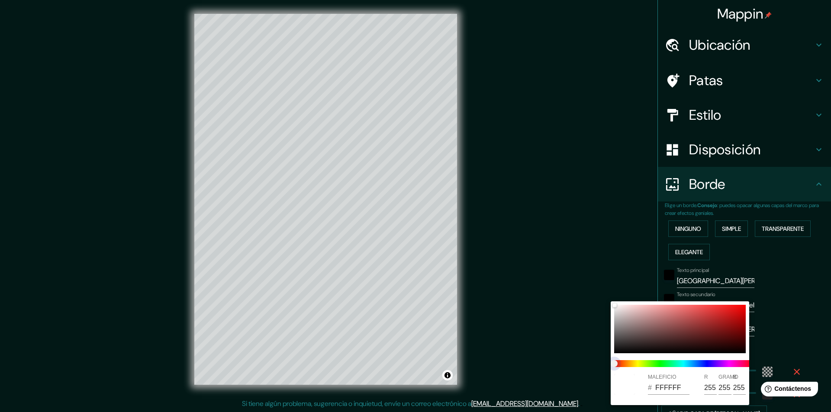
click at [691, 363] on span at bounding box center [683, 363] width 138 height 7
drag, startPoint x: 616, startPoint y: 361, endPoint x: 697, endPoint y: 370, distance: 81.0
click at [692, 369] on div at bounding box center [683, 364] width 145 height 14
click at [710, 367] on span at bounding box center [683, 363] width 138 height 7
click at [714, 321] on div at bounding box center [680, 329] width 132 height 48
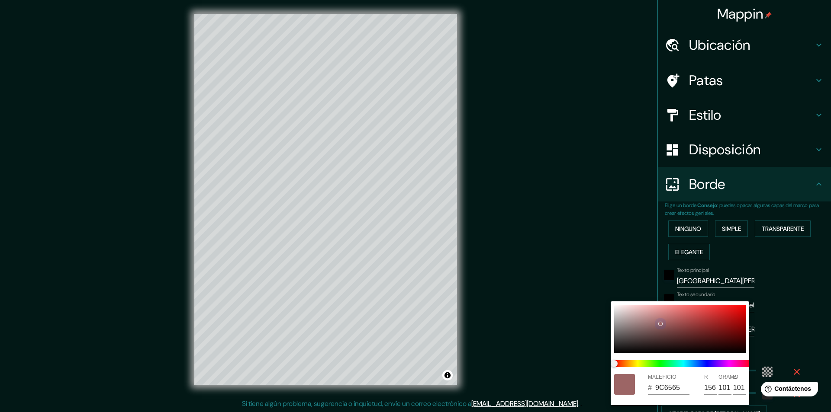
drag, startPoint x: 717, startPoint y: 322, endPoint x: 661, endPoint y: 324, distance: 55.8
click at [661, 324] on div at bounding box center [680, 329] width 132 height 48
drag, startPoint x: 664, startPoint y: 360, endPoint x: 659, endPoint y: 364, distance: 6.1
click at [662, 362] on div at bounding box center [683, 364] width 145 height 14
click at [662, 363] on span at bounding box center [683, 363] width 138 height 7
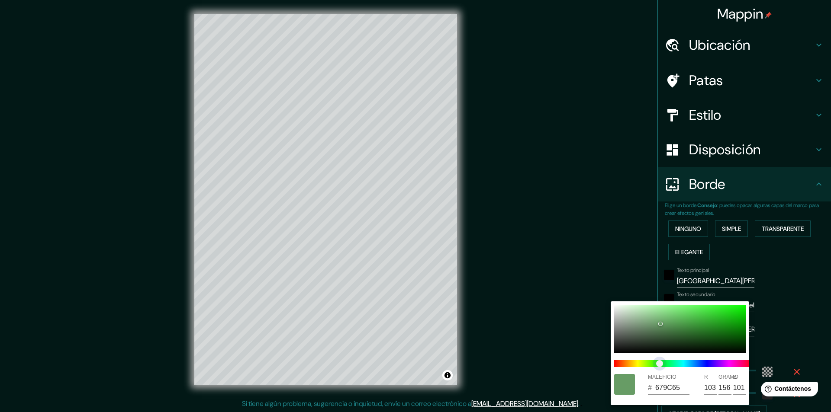
click at [659, 364] on span "control deslizante de color" at bounding box center [659, 363] width 7 height 7
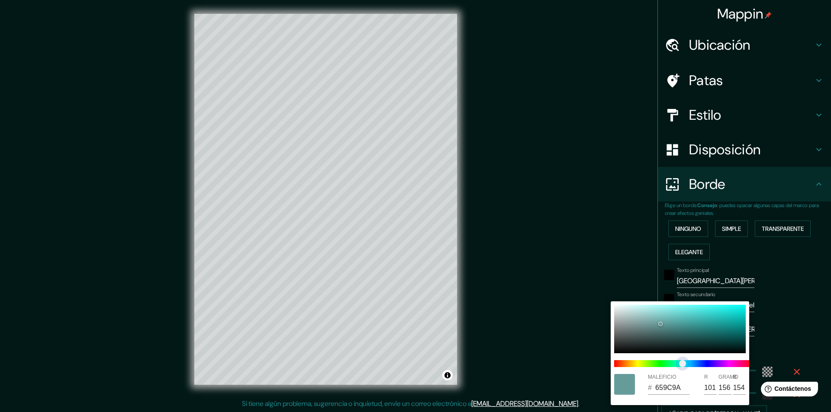
drag, startPoint x: 657, startPoint y: 364, endPoint x: 683, endPoint y: 373, distance: 27.0
click at [683, 367] on span "control deslizante de color" at bounding box center [682, 363] width 7 height 7
click at [768, 292] on div at bounding box center [415, 206] width 831 height 412
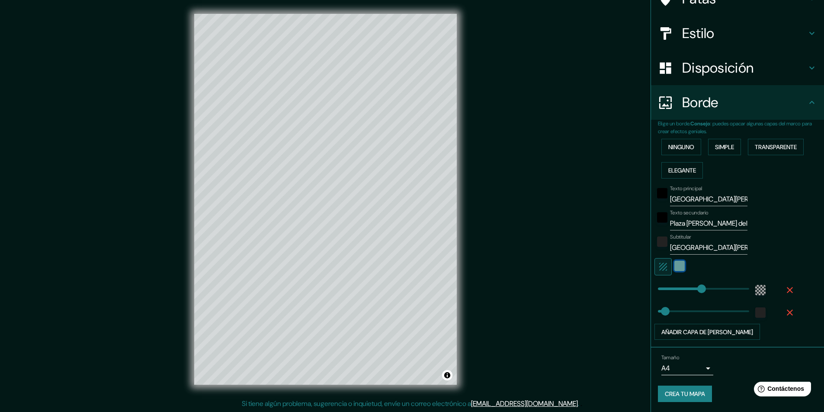
scroll to position [82, 0]
drag, startPoint x: 697, startPoint y: 291, endPoint x: 653, endPoint y: 291, distance: 44.6
drag, startPoint x: 651, startPoint y: 287, endPoint x: 699, endPoint y: 295, distance: 49.1
drag, startPoint x: 701, startPoint y: 290, endPoint x: 766, endPoint y: 289, distance: 65.3
drag, startPoint x: 741, startPoint y: 291, endPoint x: 656, endPoint y: 293, distance: 84.8
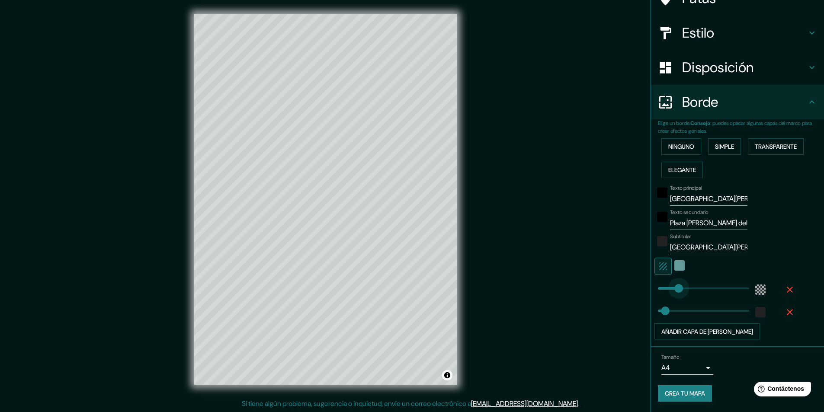
drag, startPoint x: 656, startPoint y: 293, endPoint x: 672, endPoint y: 295, distance: 16.5
drag, startPoint x: 662, startPoint y: 314, endPoint x: 701, endPoint y: 315, distance: 39.0
drag, startPoint x: 699, startPoint y: 313, endPoint x: 645, endPoint y: 312, distance: 54.5
drag, startPoint x: 652, startPoint y: 310, endPoint x: 659, endPoint y: 311, distance: 7.0
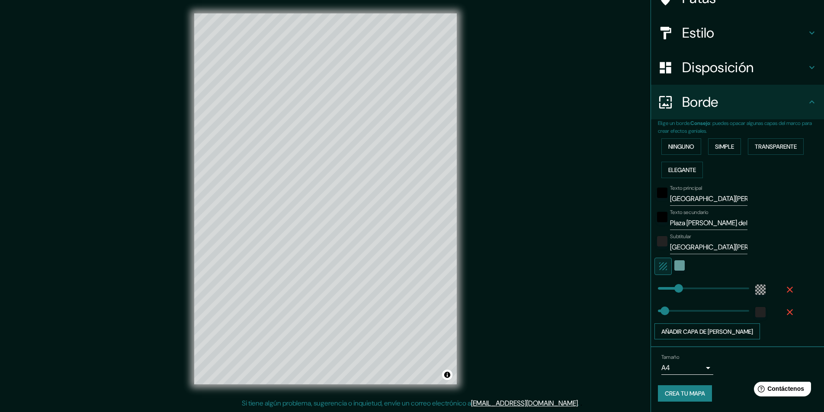
click at [720, 330] on font "Añadir capa de [PERSON_NAME]" at bounding box center [708, 332] width 92 height 8
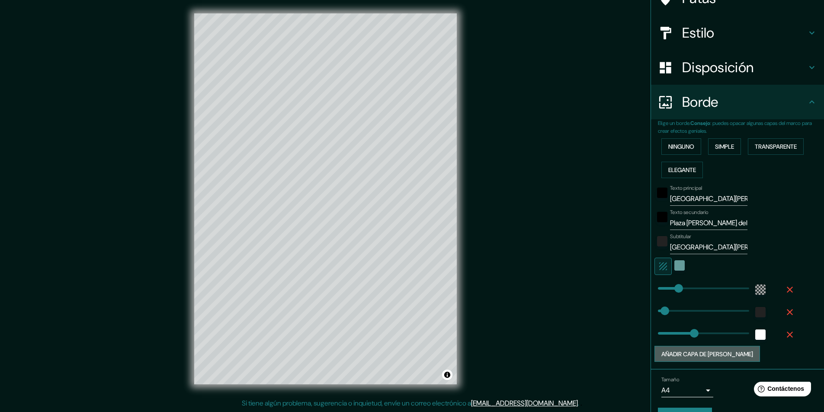
click at [717, 350] on font "Añadir capa de [PERSON_NAME]" at bounding box center [708, 354] width 92 height 8
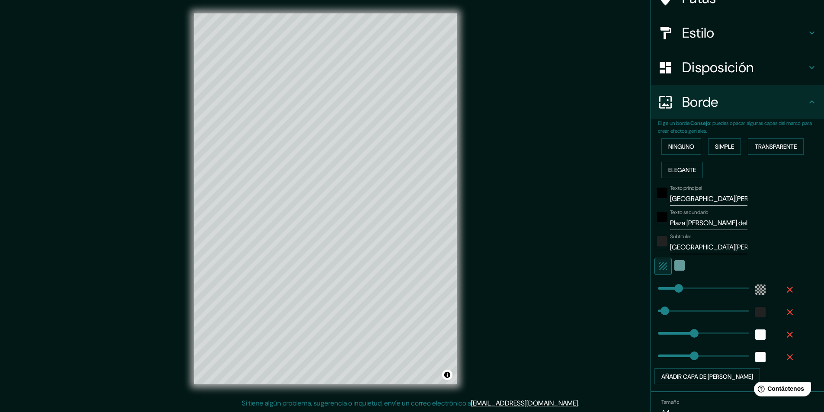
click at [785, 357] on icon "button" at bounding box center [790, 357] width 10 height 10
click at [785, 337] on icon "button" at bounding box center [790, 335] width 10 height 10
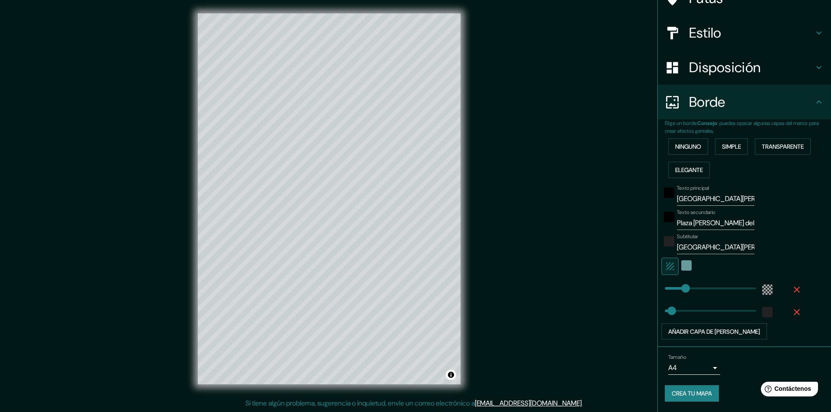
click at [701, 367] on body "Mappin Ubicación Comunidad [PERSON_NAME][GEOGRAPHIC_DATA], [GEOGRAPHIC_DATA][PE…" at bounding box center [415, 206] width 831 height 412
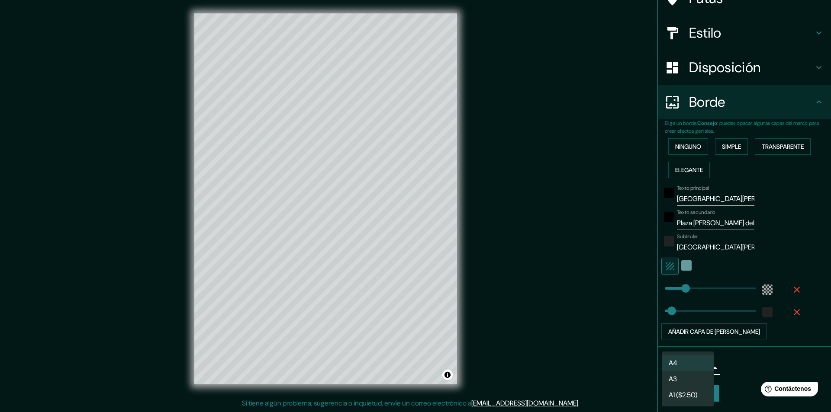
click at [704, 364] on li "A4" at bounding box center [688, 363] width 52 height 16
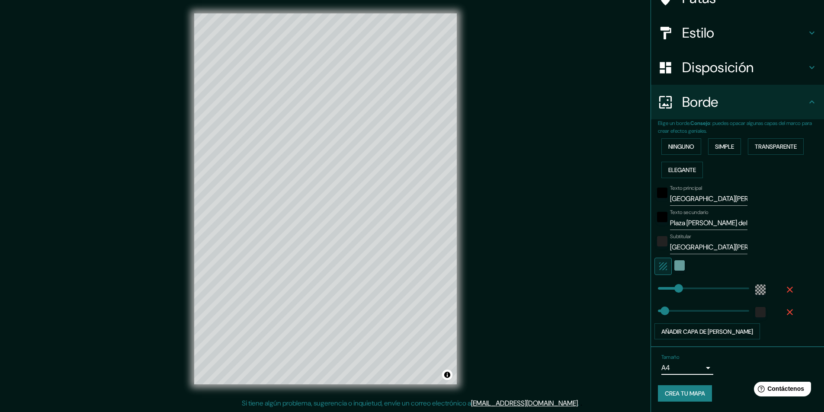
click at [746, 359] on div "Tamaño A4 single" at bounding box center [737, 365] width 159 height 28
